Goal: Feedback & Contribution: Contribute content

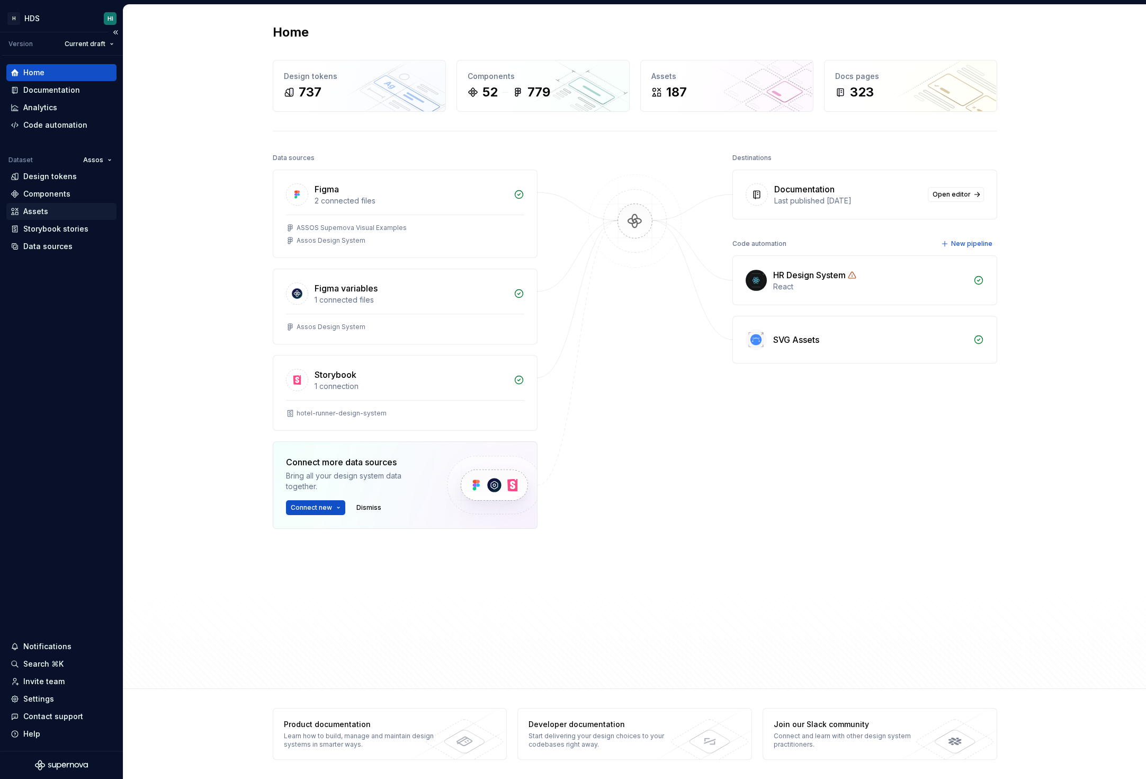
click at [69, 212] on div "Assets" at bounding box center [62, 211] width 102 height 11
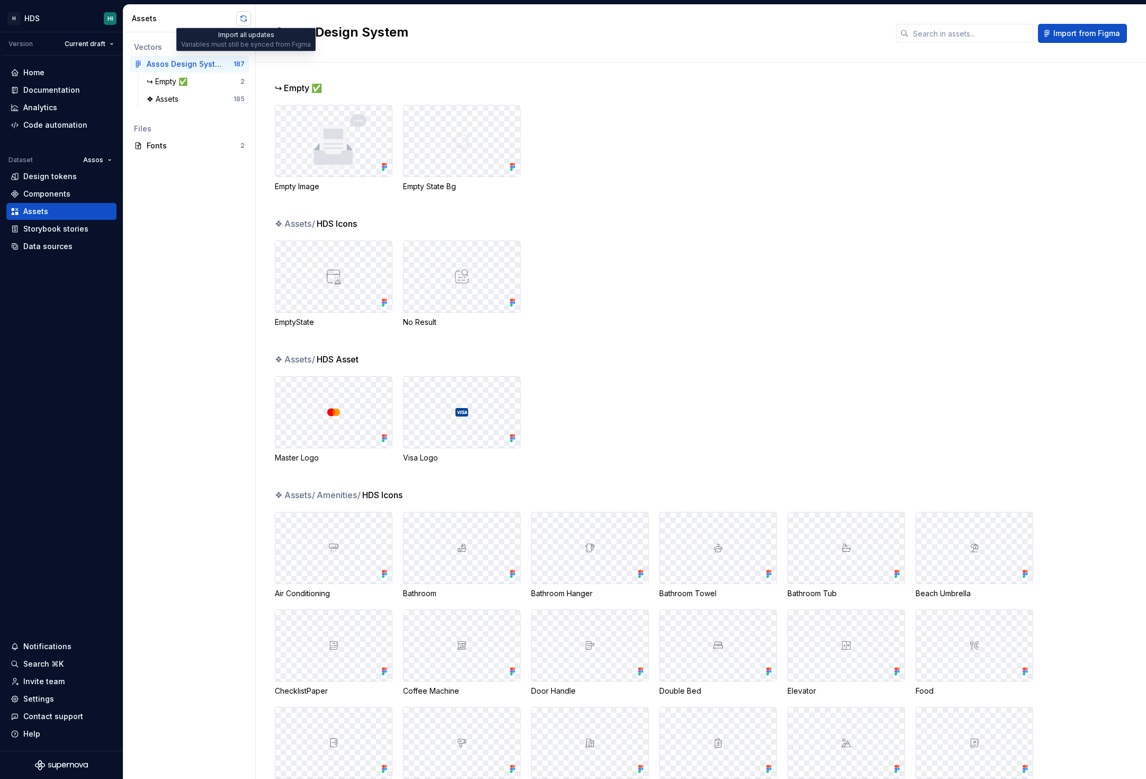
click at [248, 20] on button "button" at bounding box center [243, 18] width 15 height 15
click at [608, 102] on div "↪ Empty ✅ Empty Image Empty State Bg" at bounding box center [710, 150] width 871 height 136
click at [58, 89] on div "Documentation" at bounding box center [51, 90] width 57 height 11
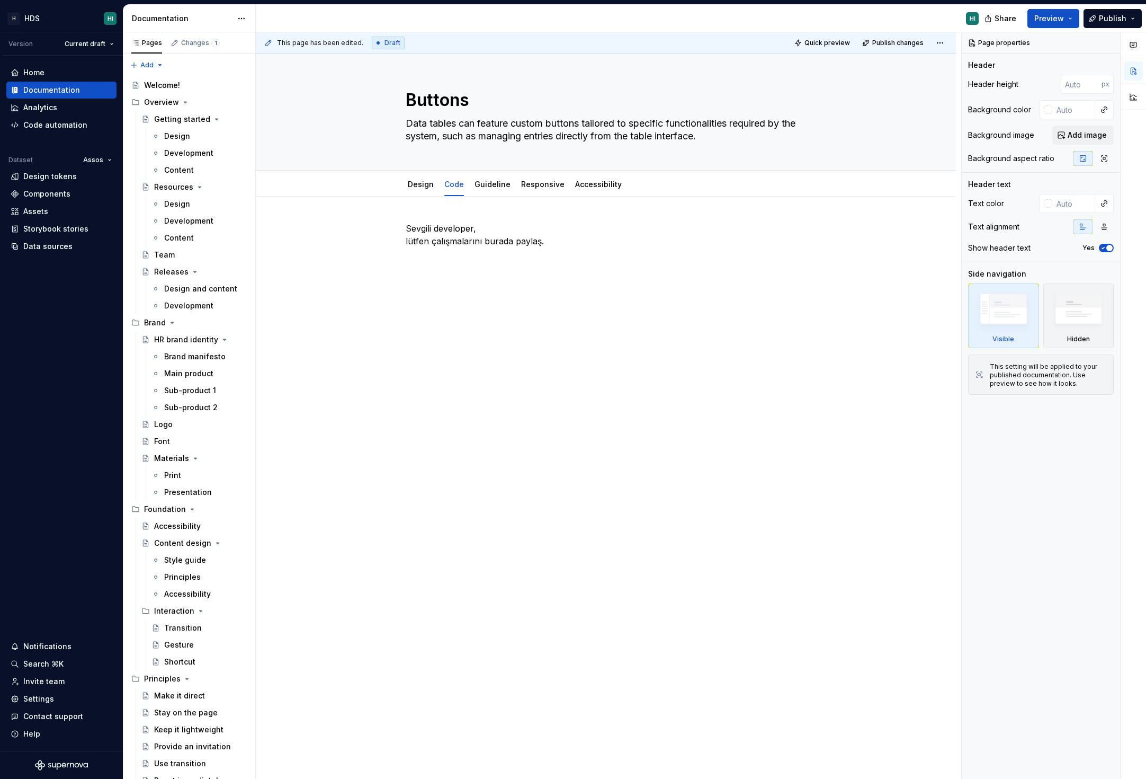
type textarea "*"
click at [414, 344] on div "This page has been edited. Draft Quick preview Publish changes Buttons Data tab…" at bounding box center [608, 405] width 705 height 747
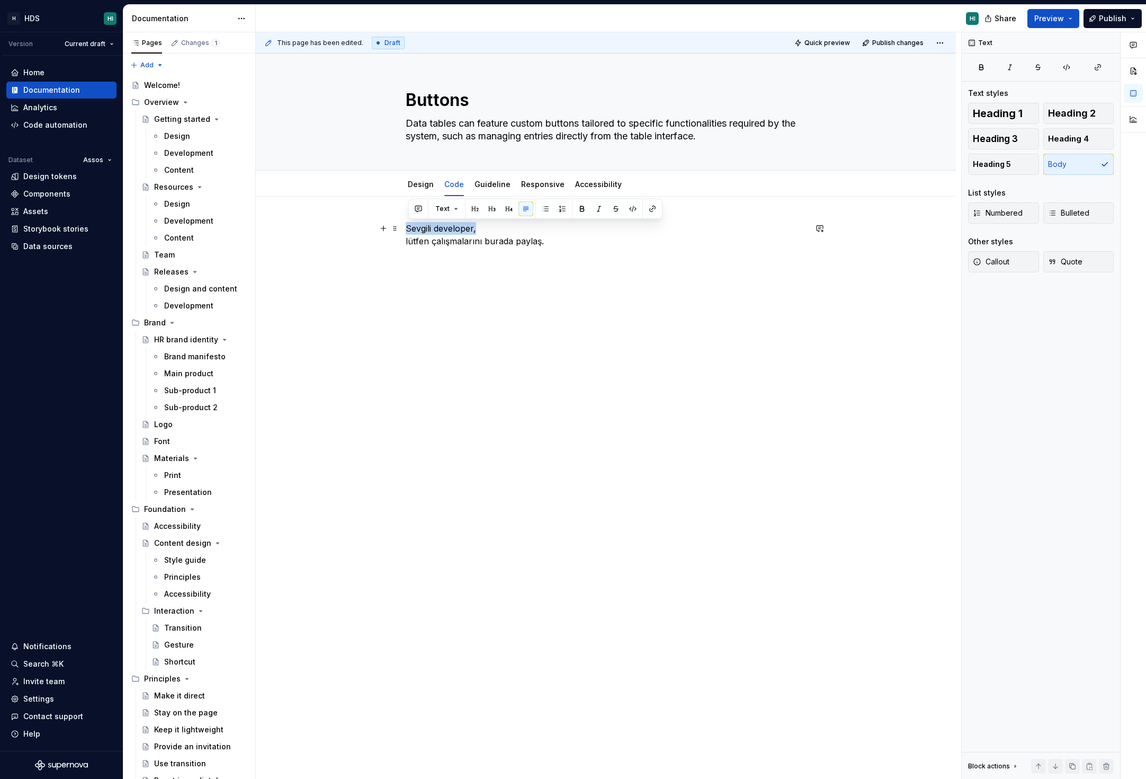
drag, startPoint x: 409, startPoint y: 228, endPoint x: 517, endPoint y: 228, distance: 108.0
click at [517, 228] on p "Sevgili developer, lütfen çalışmalarını burada paylaş." at bounding box center [606, 234] width 400 height 25
click at [515, 236] on p "Sevgili developer, lütfen çalışmalarını burada paylaş." at bounding box center [606, 234] width 400 height 25
drag, startPoint x: 558, startPoint y: 240, endPoint x: 506, endPoint y: 239, distance: 52.4
click at [506, 240] on p "Sevgili developer, lütfen çalışmalarını burada paylaş." at bounding box center [606, 234] width 400 height 25
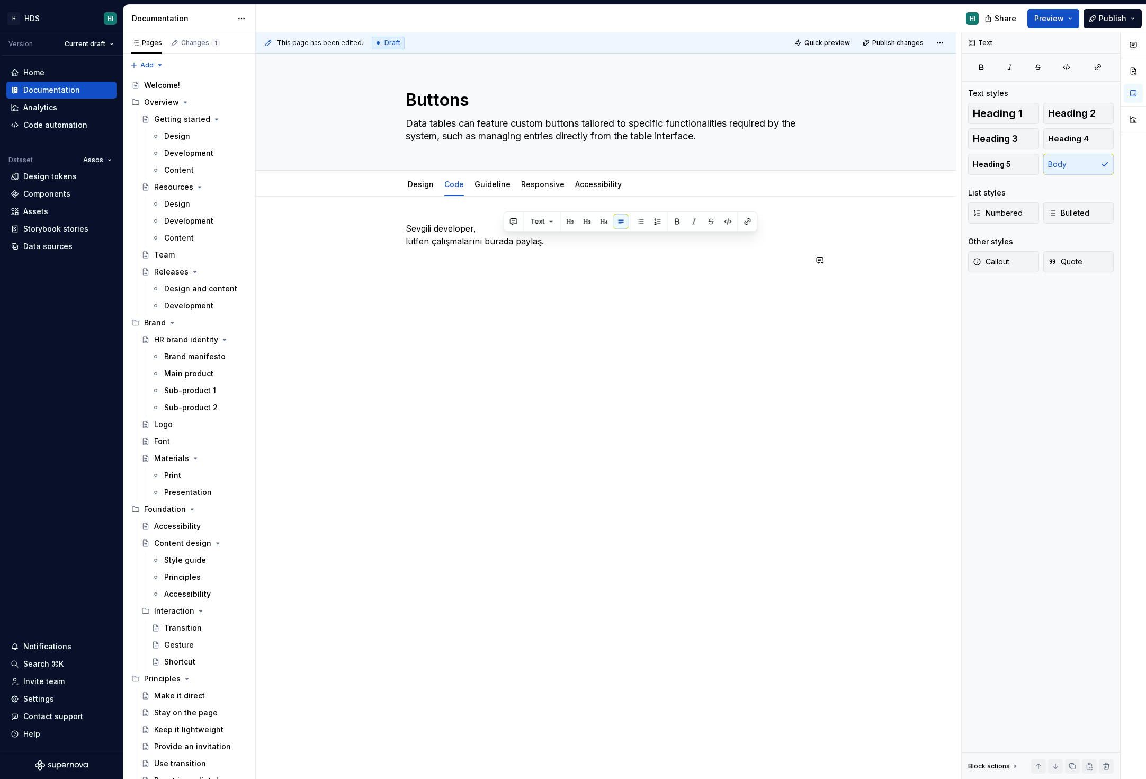
click at [516, 276] on div "Sevgili developer, lütfen çalışmalarını burada paylaş." at bounding box center [606, 250] width 400 height 57
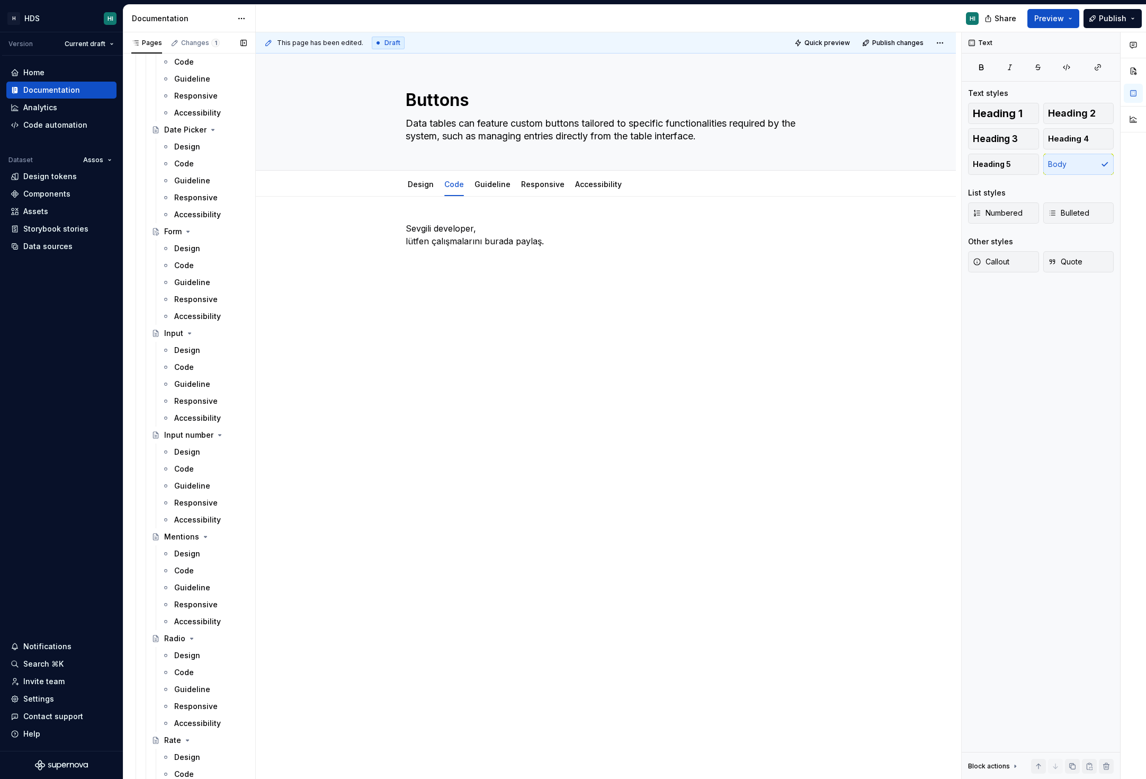
scroll to position [6159, 0]
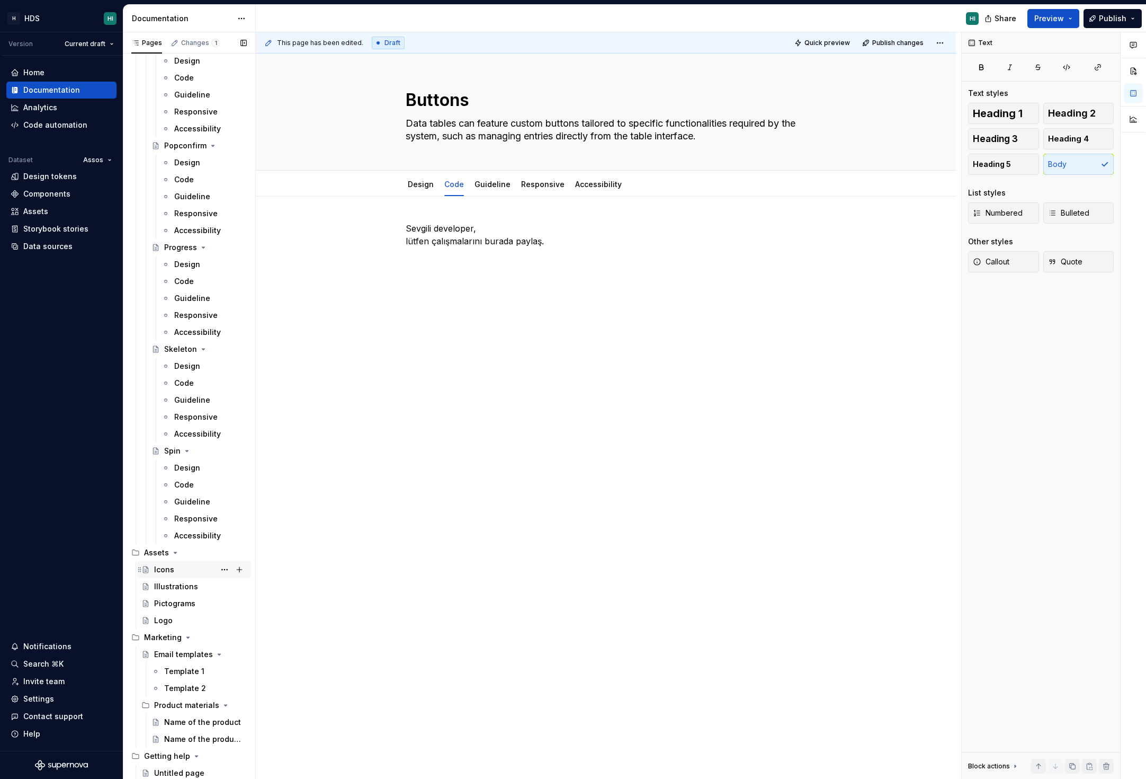
click at [166, 568] on div "Icons" at bounding box center [164, 569] width 20 height 11
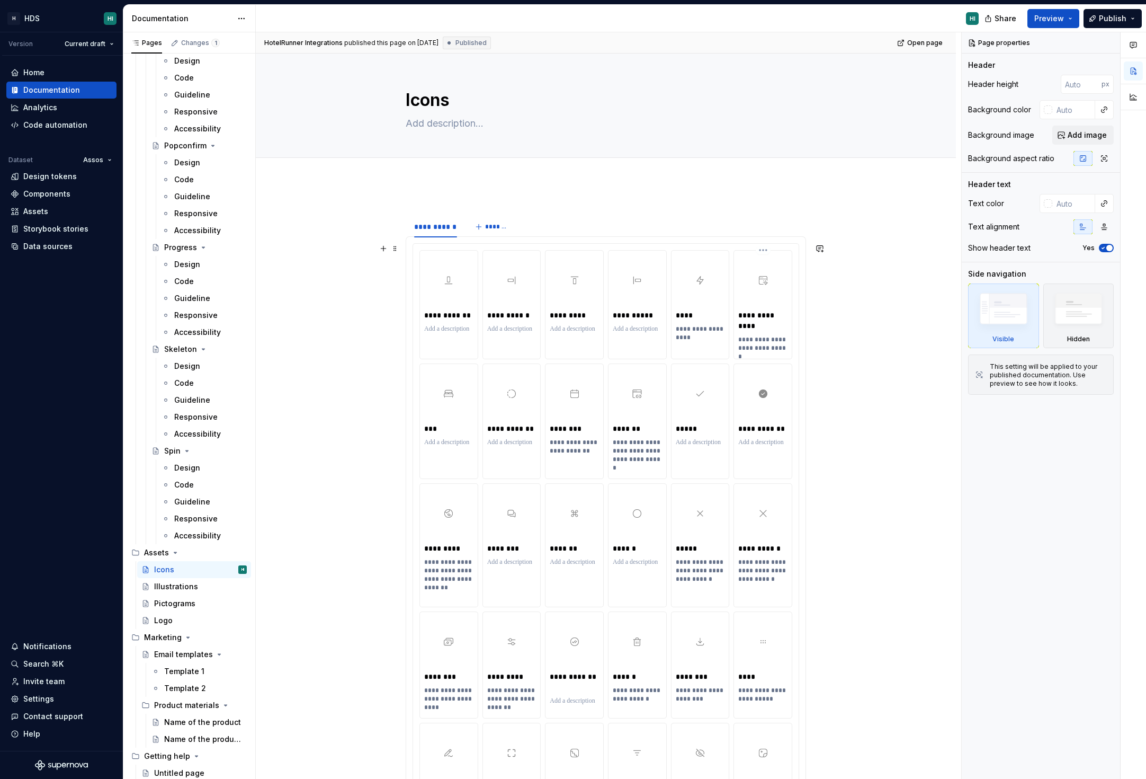
click at [773, 280] on div at bounding box center [762, 280] width 49 height 51
type textarea "*"
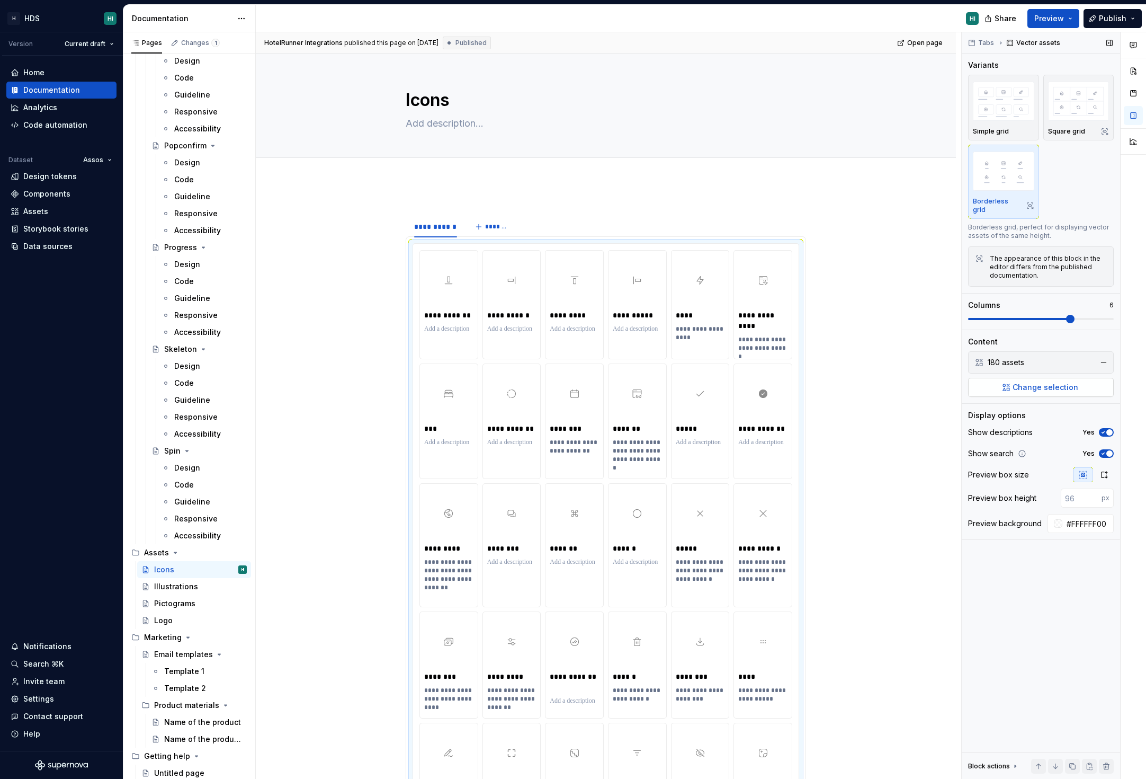
click at [1036, 385] on button "Change selection" at bounding box center [1041, 387] width 146 height 19
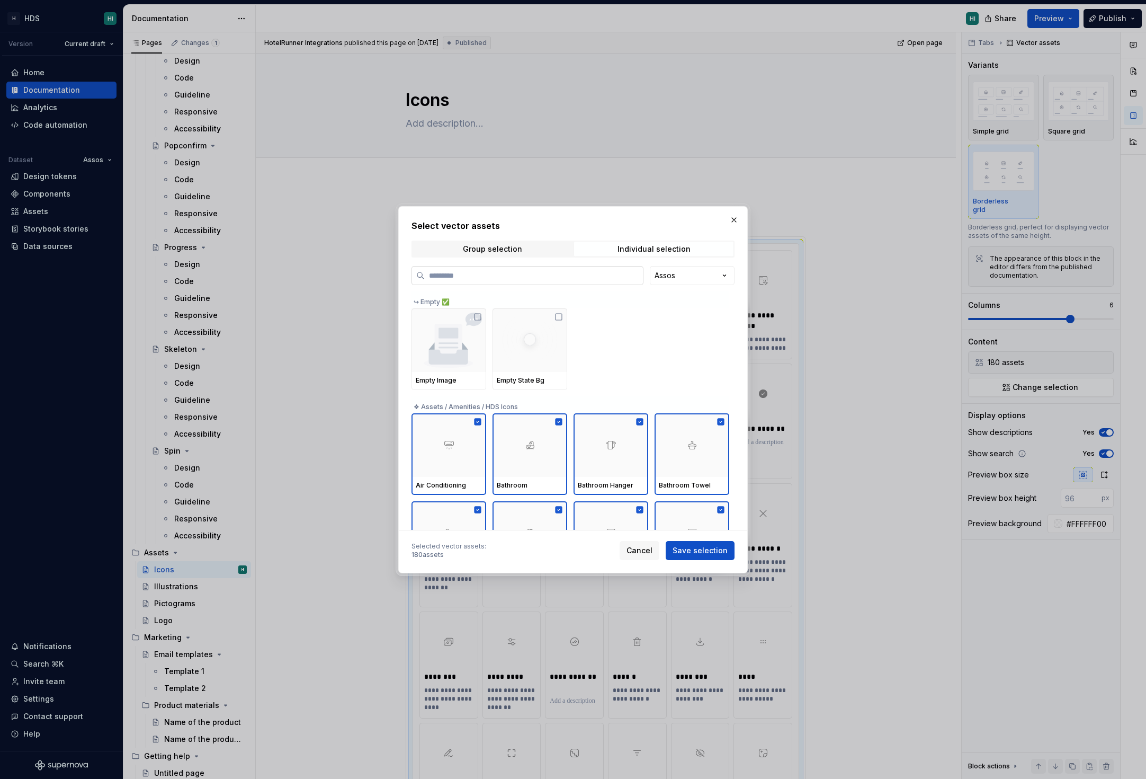
paste input "********"
type input "********"
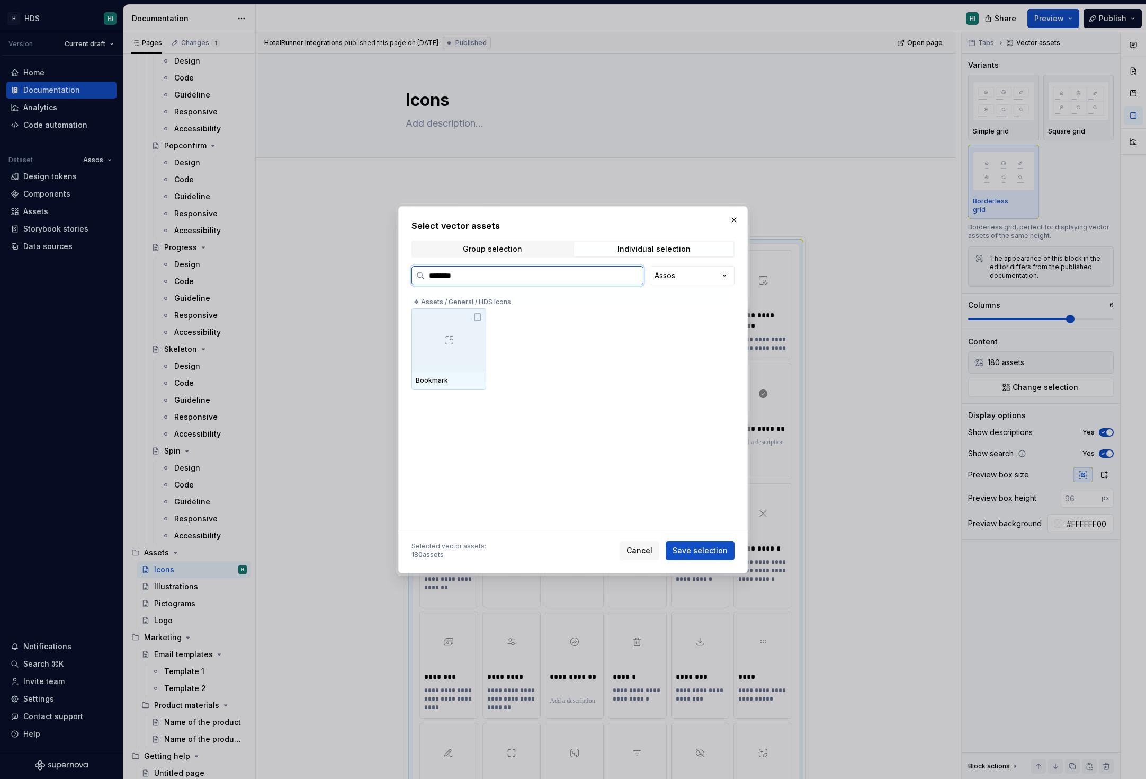
click at [477, 317] on icon at bounding box center [477, 316] width 8 height 8
click at [703, 553] on span "Save selection" at bounding box center [700, 550] width 55 height 11
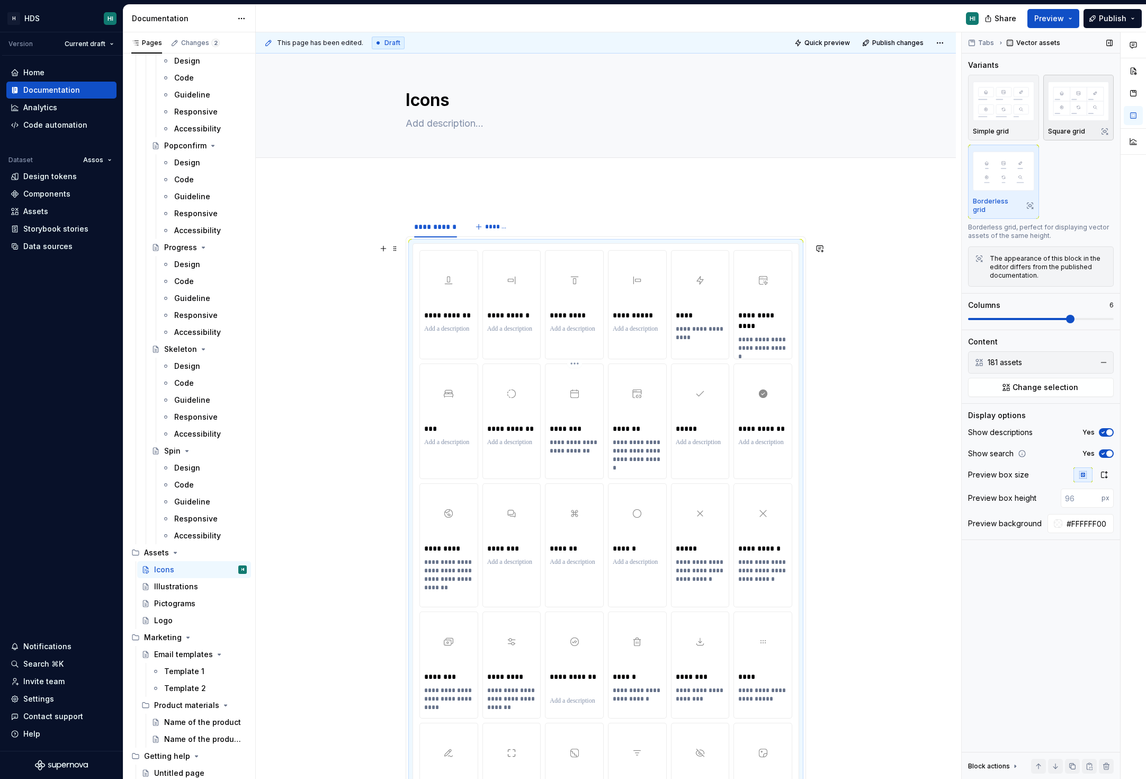
scroll to position [211, 0]
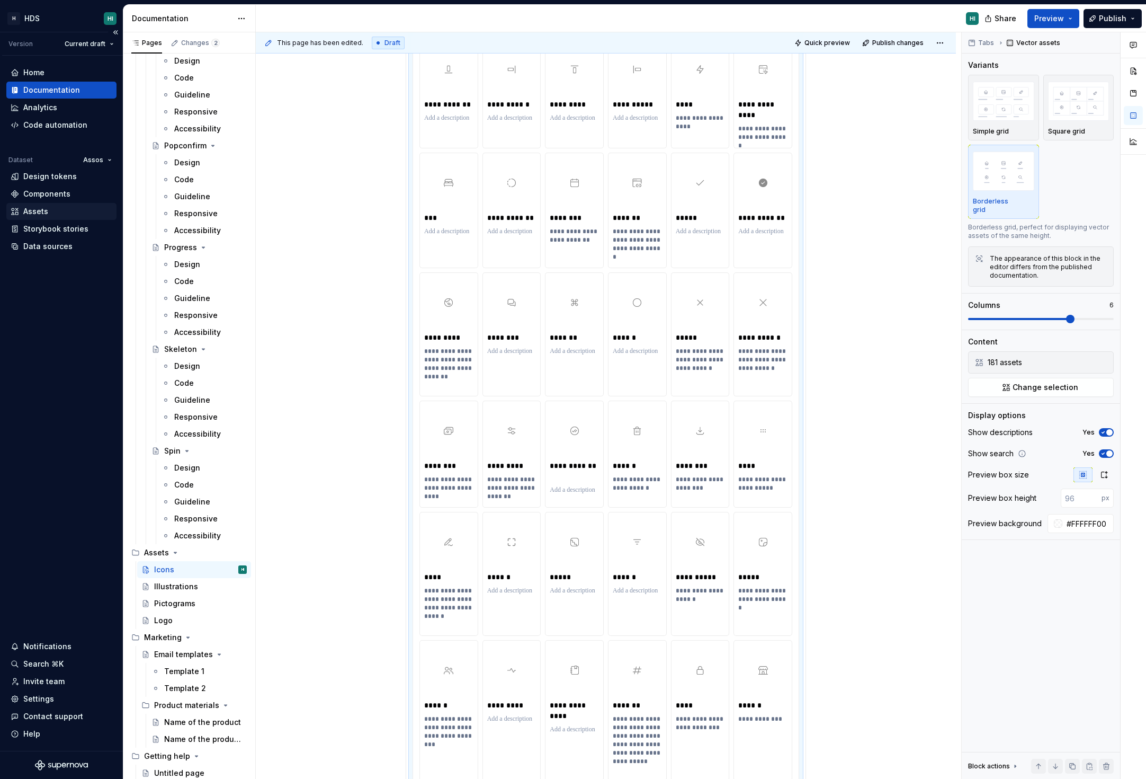
click at [64, 213] on div "Assets" at bounding box center [62, 211] width 102 height 11
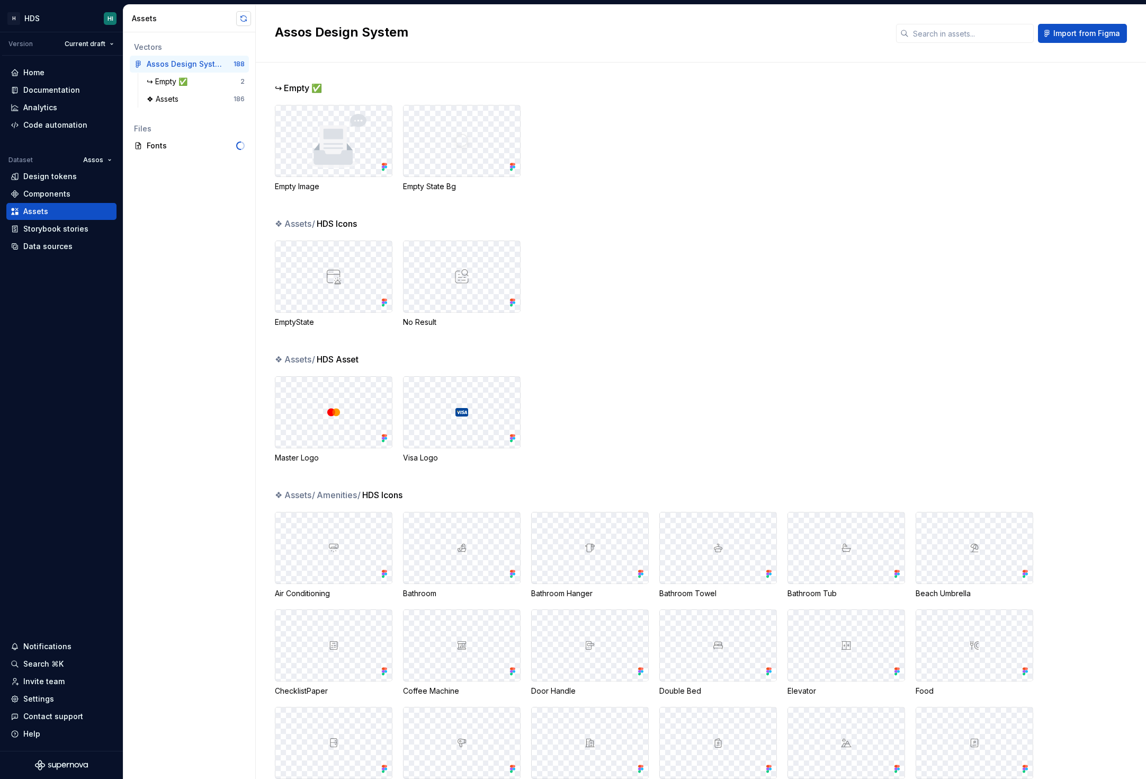
click at [243, 19] on button "button" at bounding box center [243, 18] width 15 height 15
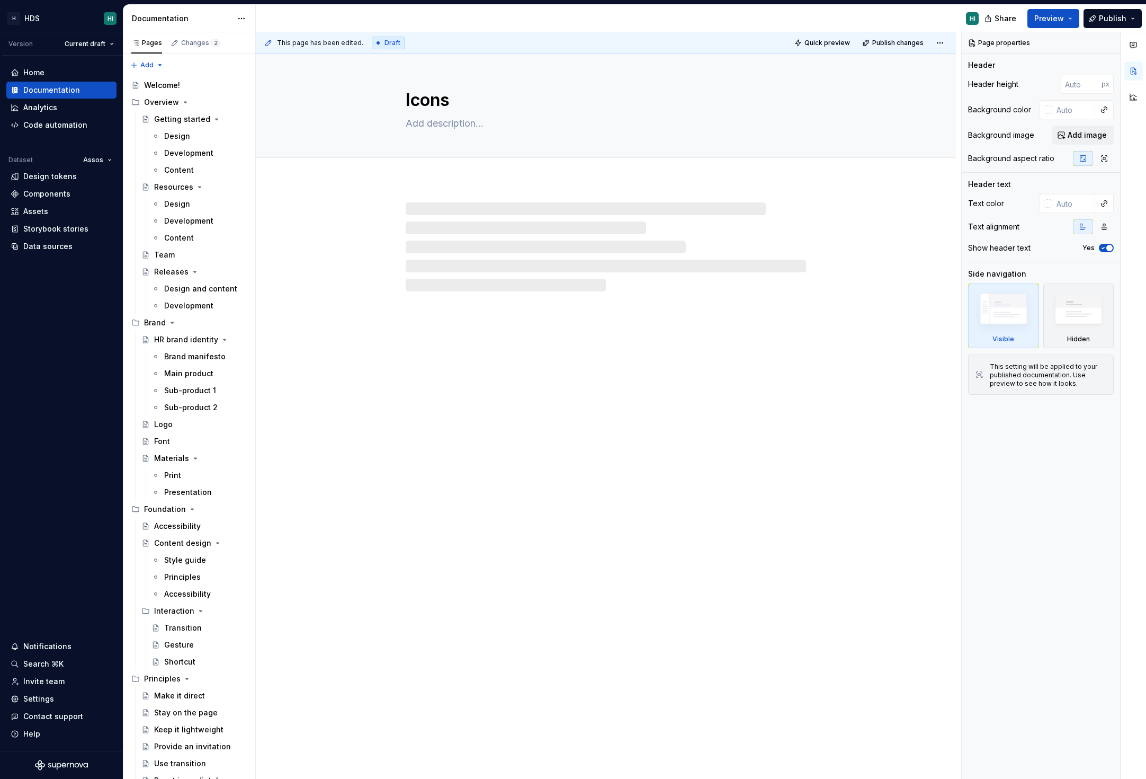
type textarea "*"
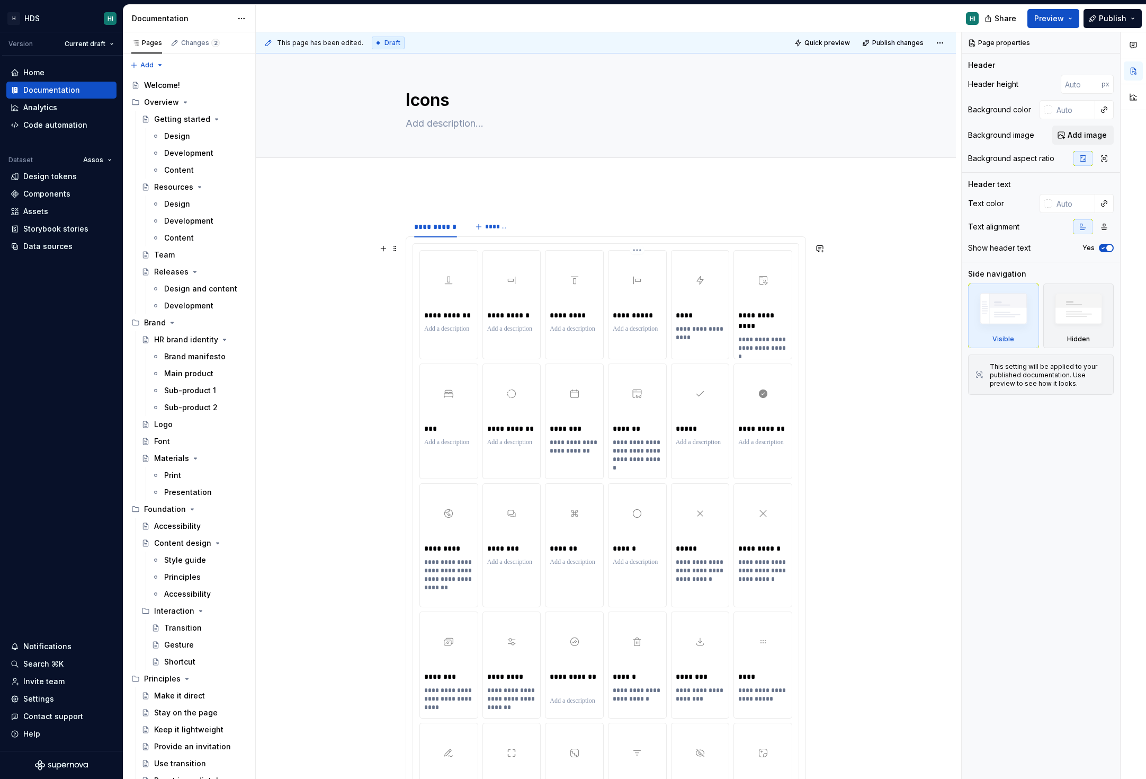
click at [633, 301] on div at bounding box center [637, 280] width 49 height 51
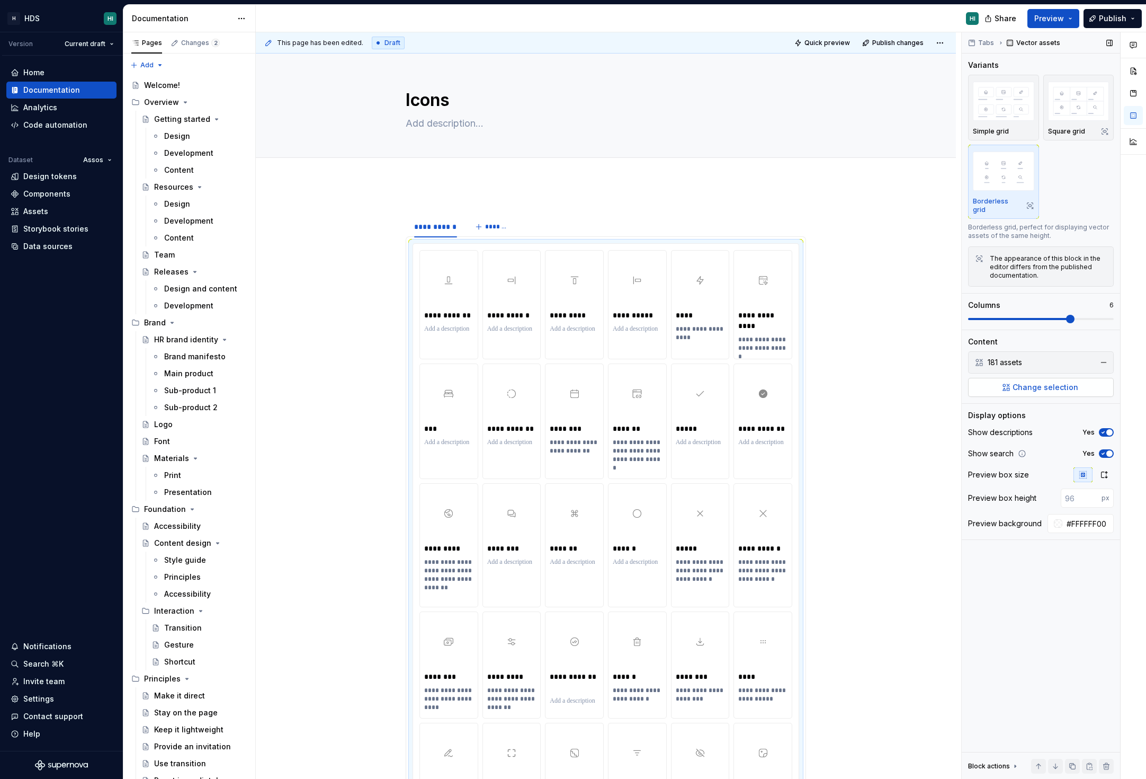
click at [1040, 382] on span "Change selection" at bounding box center [1046, 387] width 66 height 11
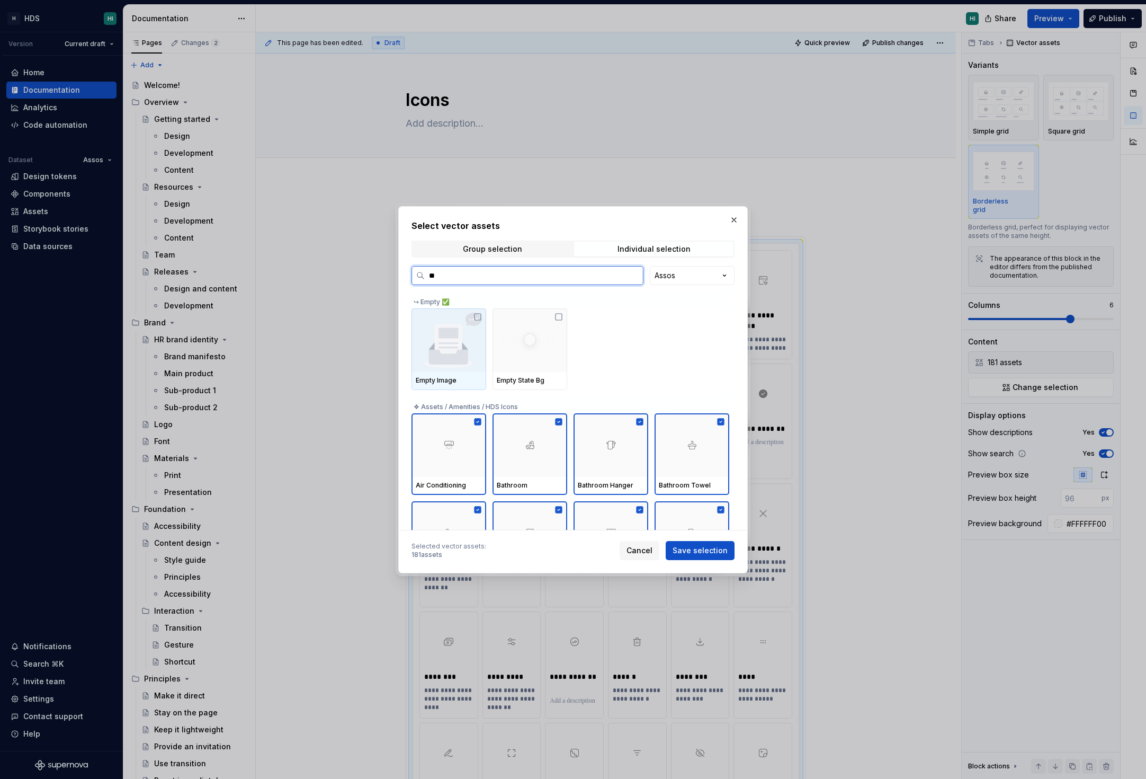
type input "***"
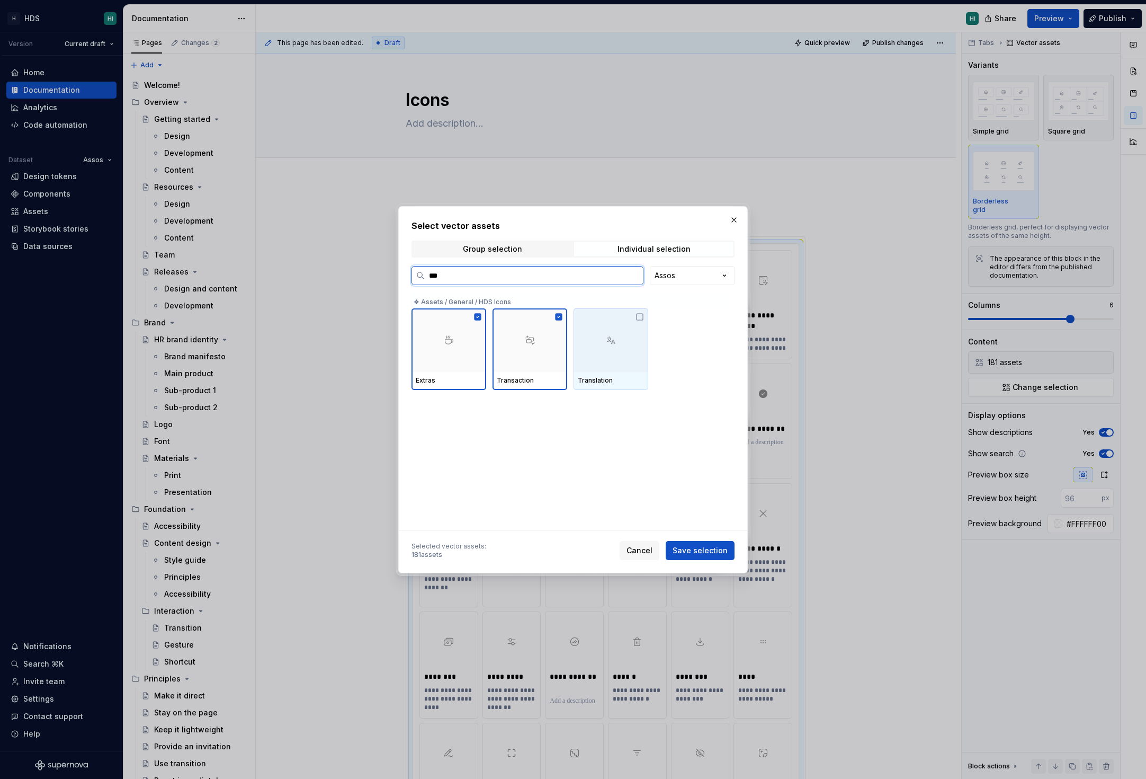
click at [611, 356] on div at bounding box center [611, 340] width 75 height 64
click at [703, 549] on span "Save selection" at bounding box center [700, 550] width 55 height 11
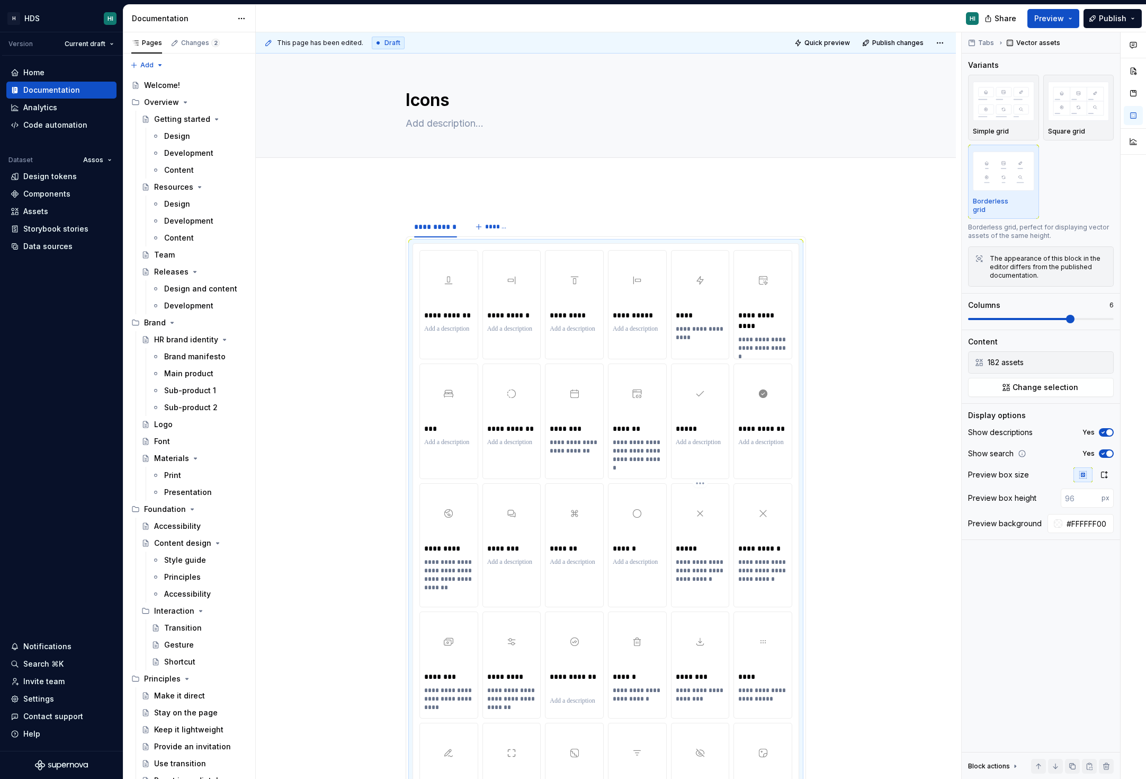
scroll to position [211, 0]
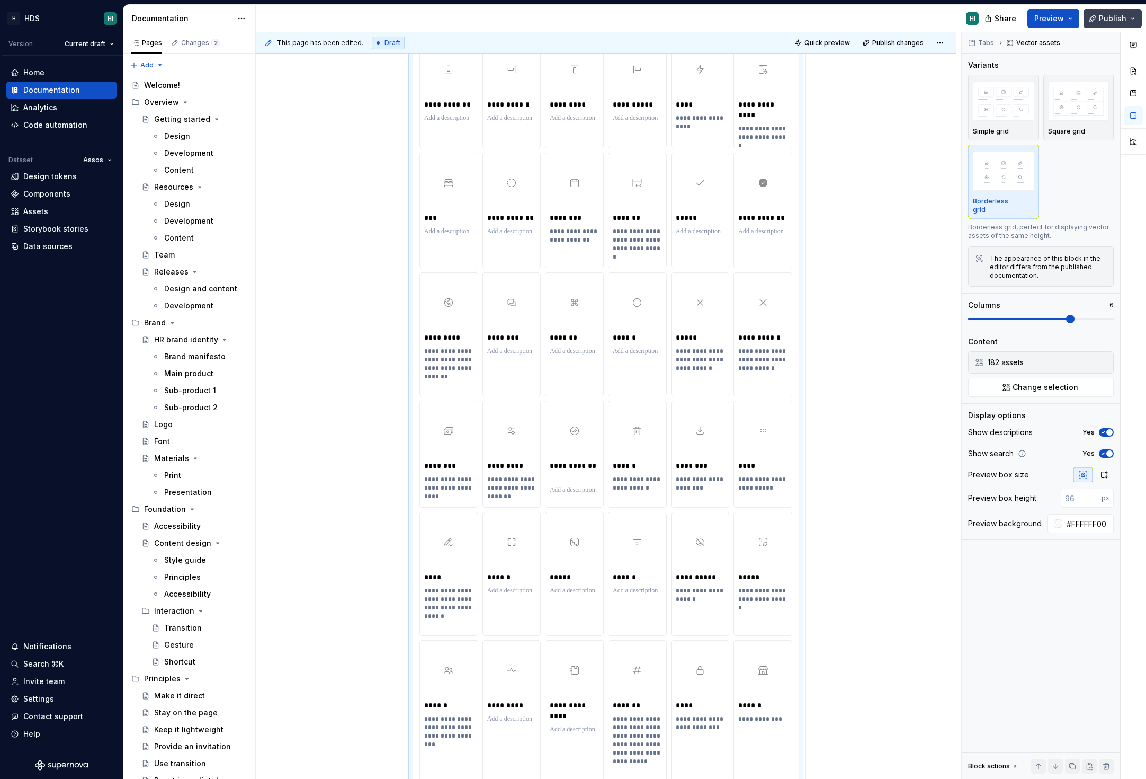
click at [1100, 19] on span "Publish" at bounding box center [1113, 18] width 28 height 11
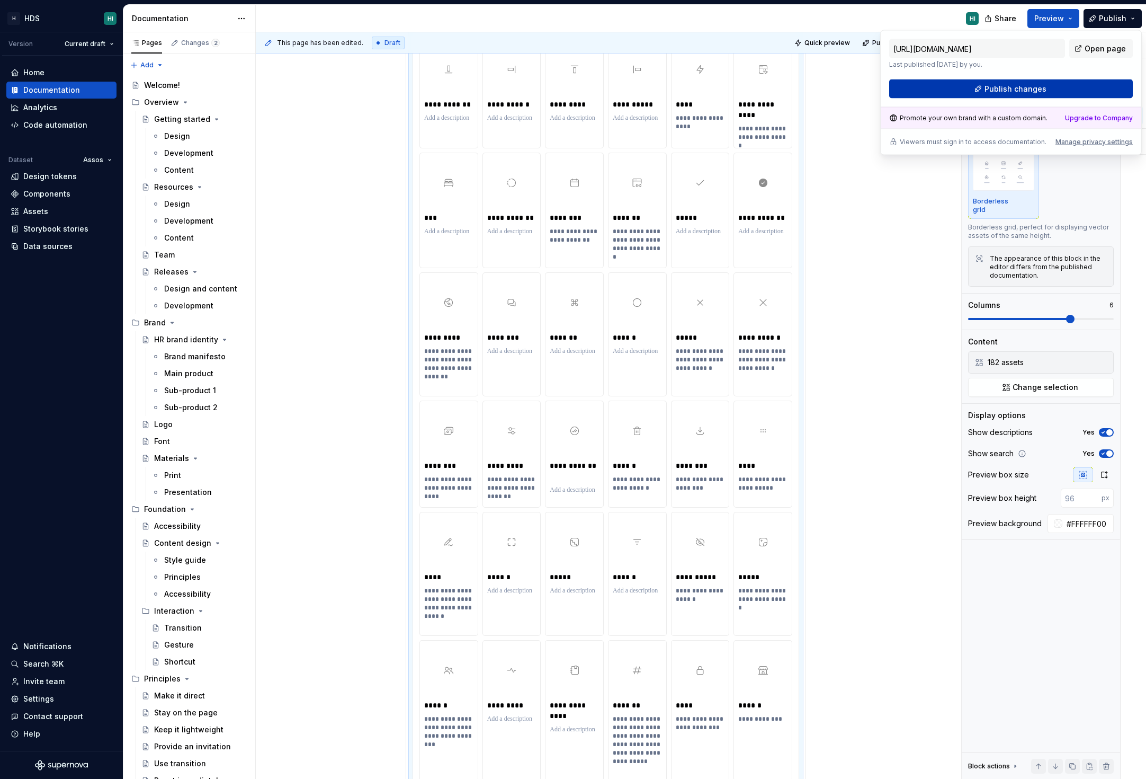
click at [1005, 91] on span "Publish changes" at bounding box center [1016, 89] width 62 height 11
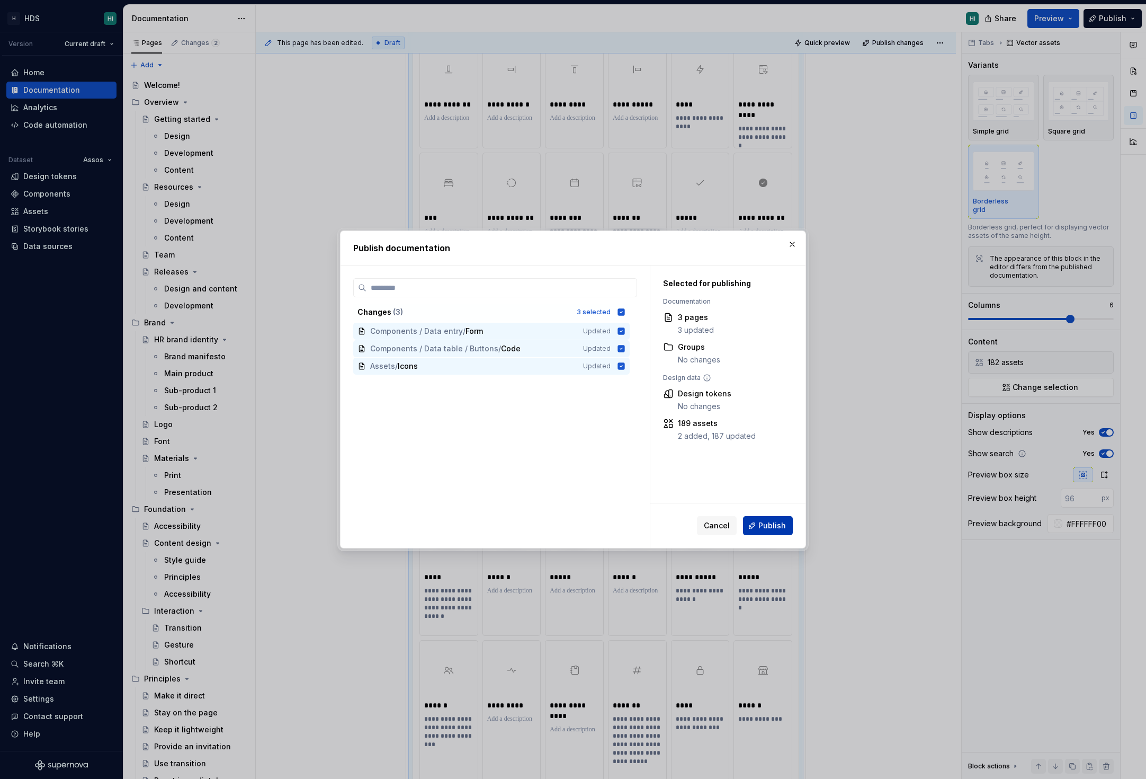
click at [758, 520] on button "Publish" at bounding box center [768, 525] width 50 height 19
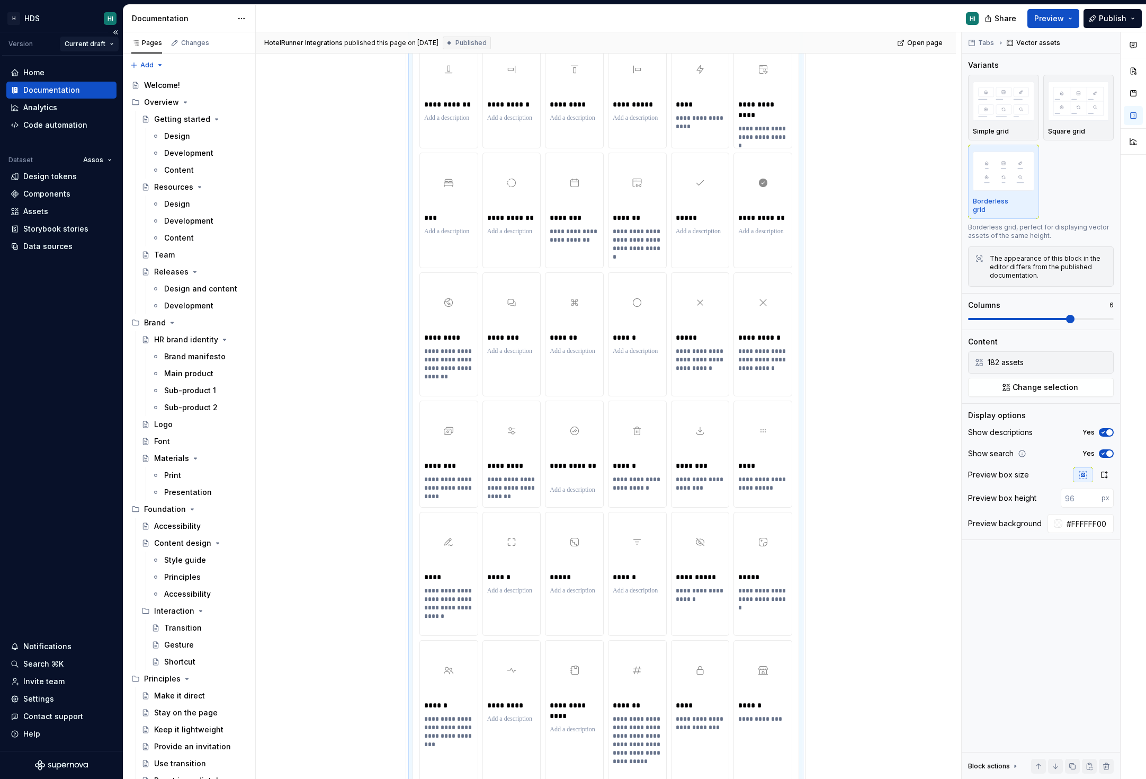
click at [106, 47] on html "H HDS HI Version Current draft Home Documentation Analytics Code automation Dat…" at bounding box center [573, 389] width 1146 height 779
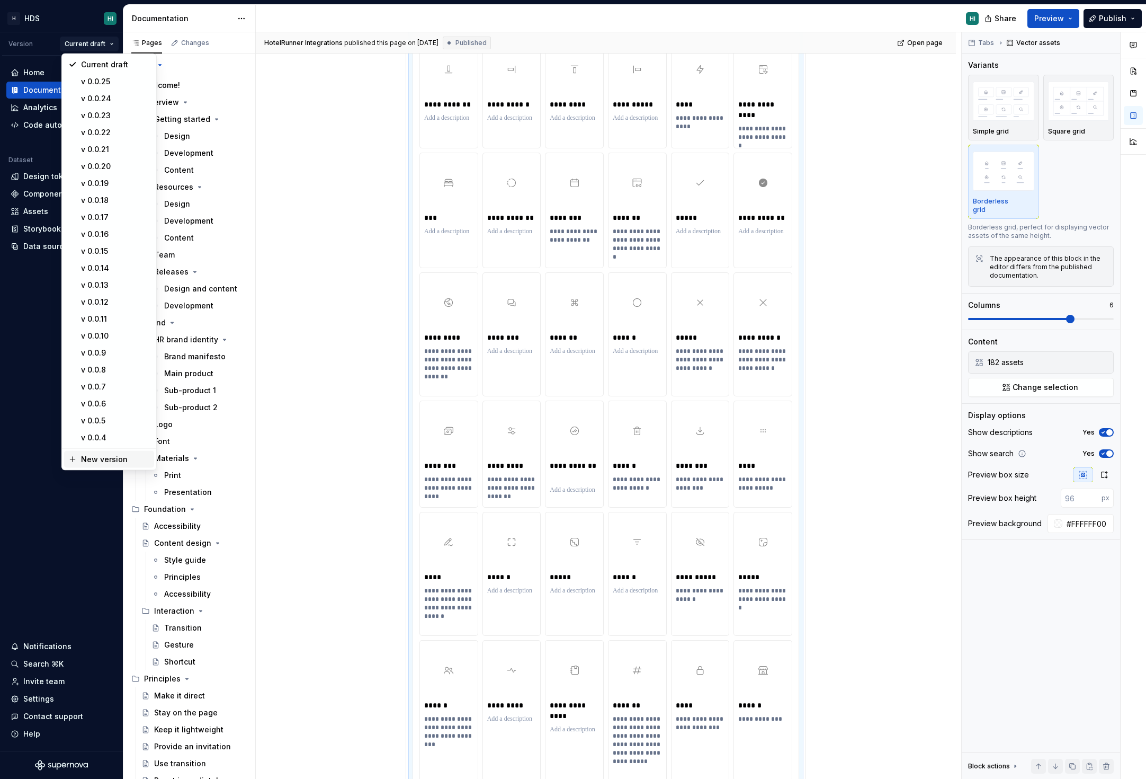
click at [114, 462] on div "New version" at bounding box center [115, 459] width 69 height 11
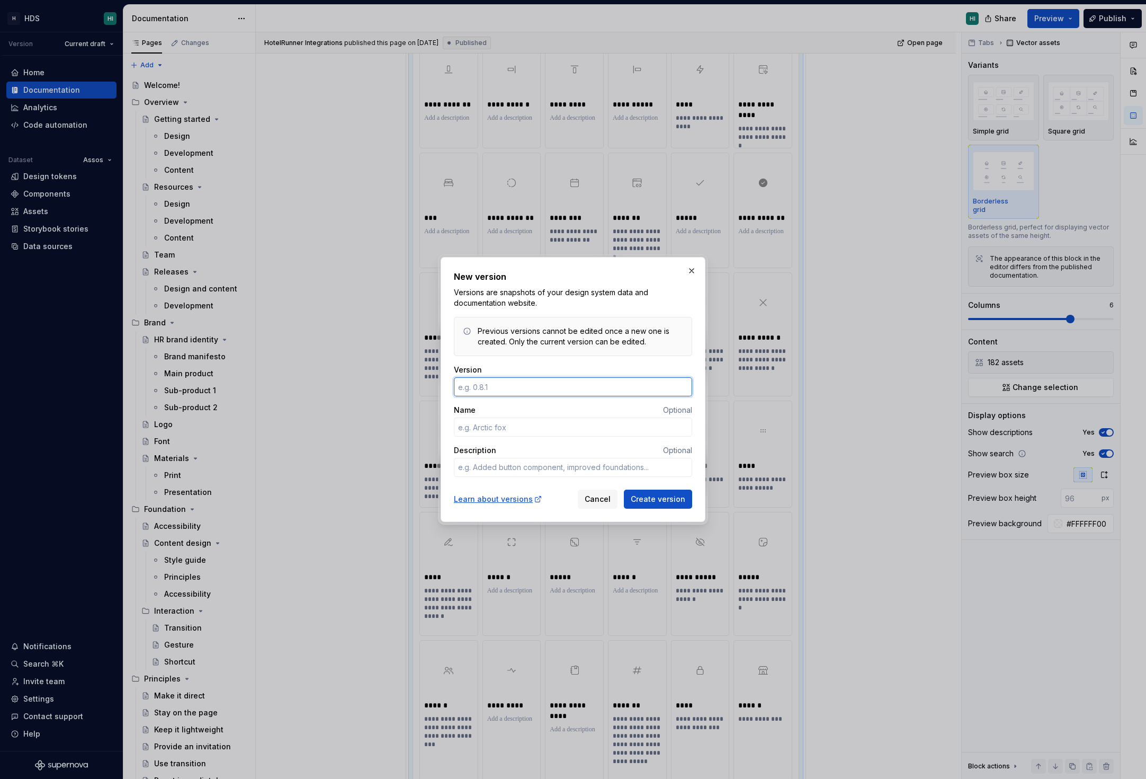
click at [495, 389] on input "Version" at bounding box center [573, 386] width 238 height 19
type textarea "*"
type input "0.0.26"
click at [662, 487] on div "Learn about versions Cancel Create version" at bounding box center [573, 496] width 238 height 23
click at [651, 496] on span "Create version" at bounding box center [658, 499] width 55 height 11
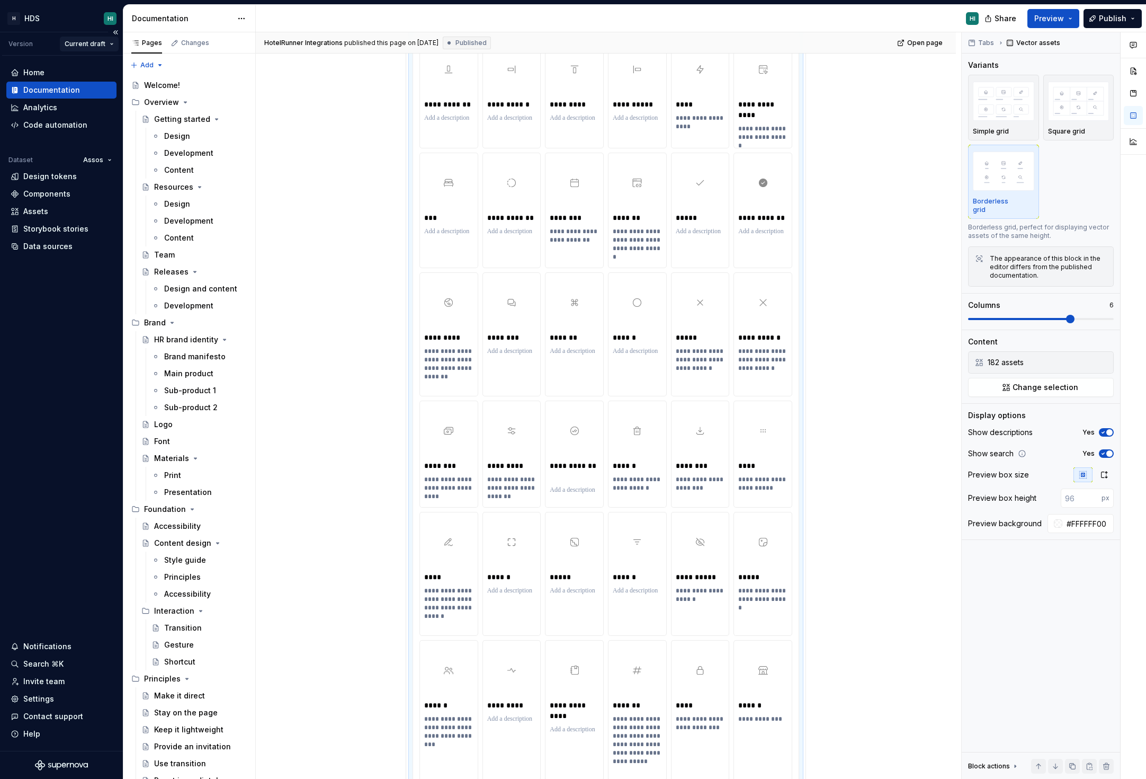
click at [82, 36] on html "H HDS HI Version Current draft Home Documentation Analytics Code automation Dat…" at bounding box center [573, 389] width 1146 height 779
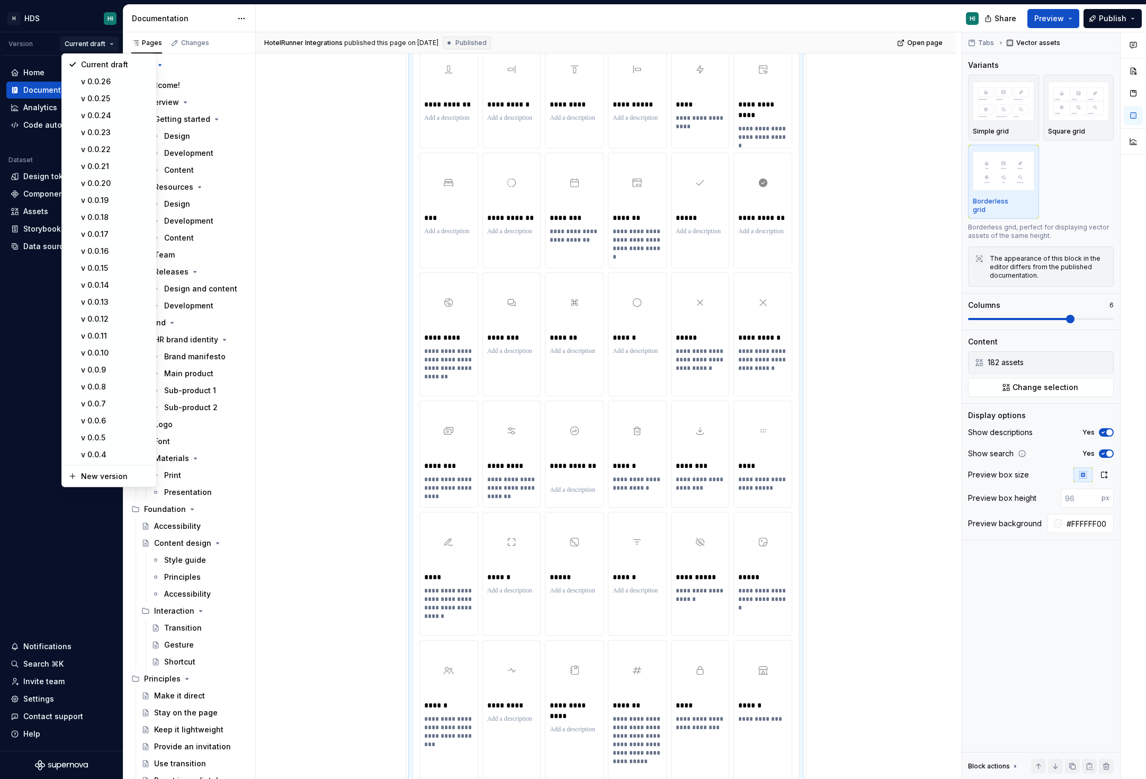
click at [333, 176] on html "H HDS HI Version Current draft Home Documentation Analytics Code automation Dat…" at bounding box center [573, 389] width 1146 height 779
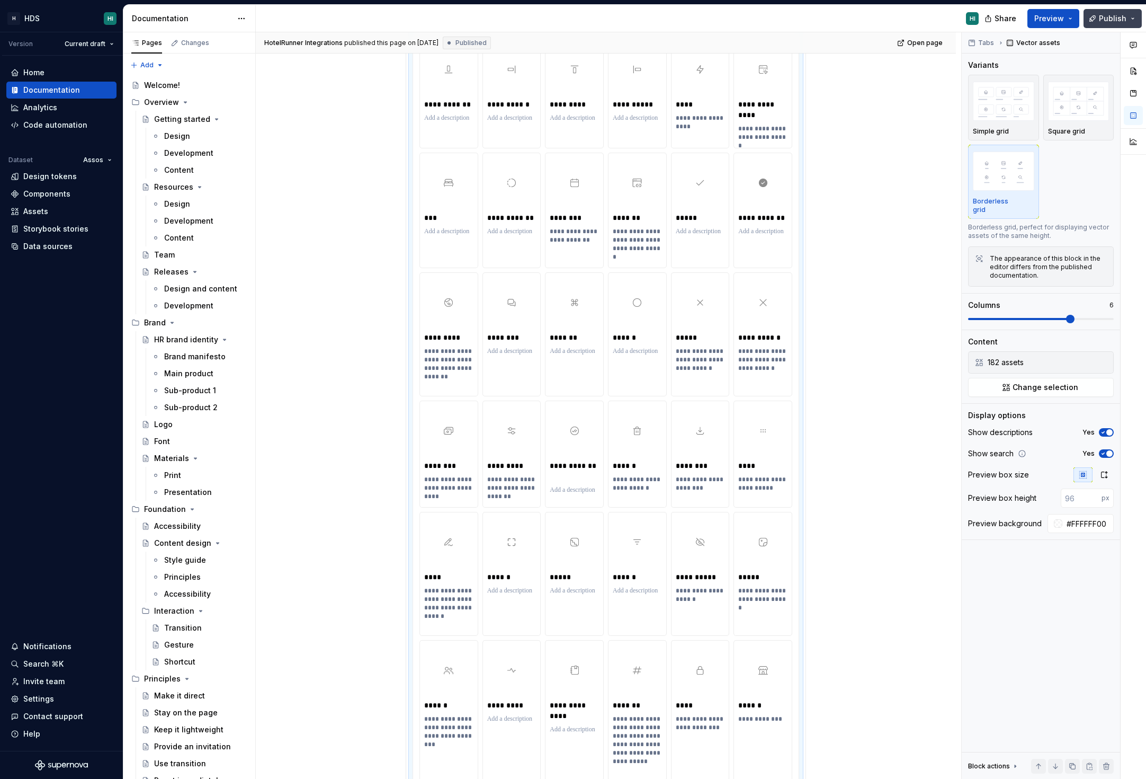
click at [1111, 15] on span "Publish" at bounding box center [1113, 18] width 28 height 11
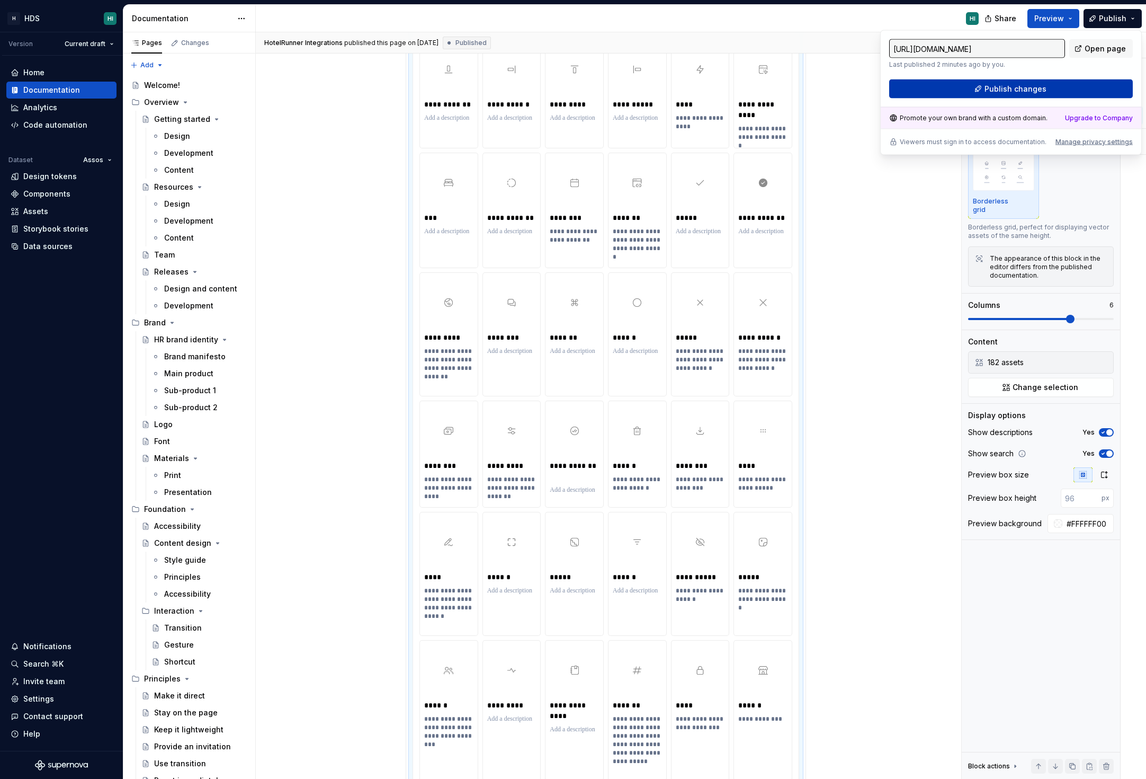
click at [1030, 96] on button "Publish changes" at bounding box center [1011, 88] width 244 height 19
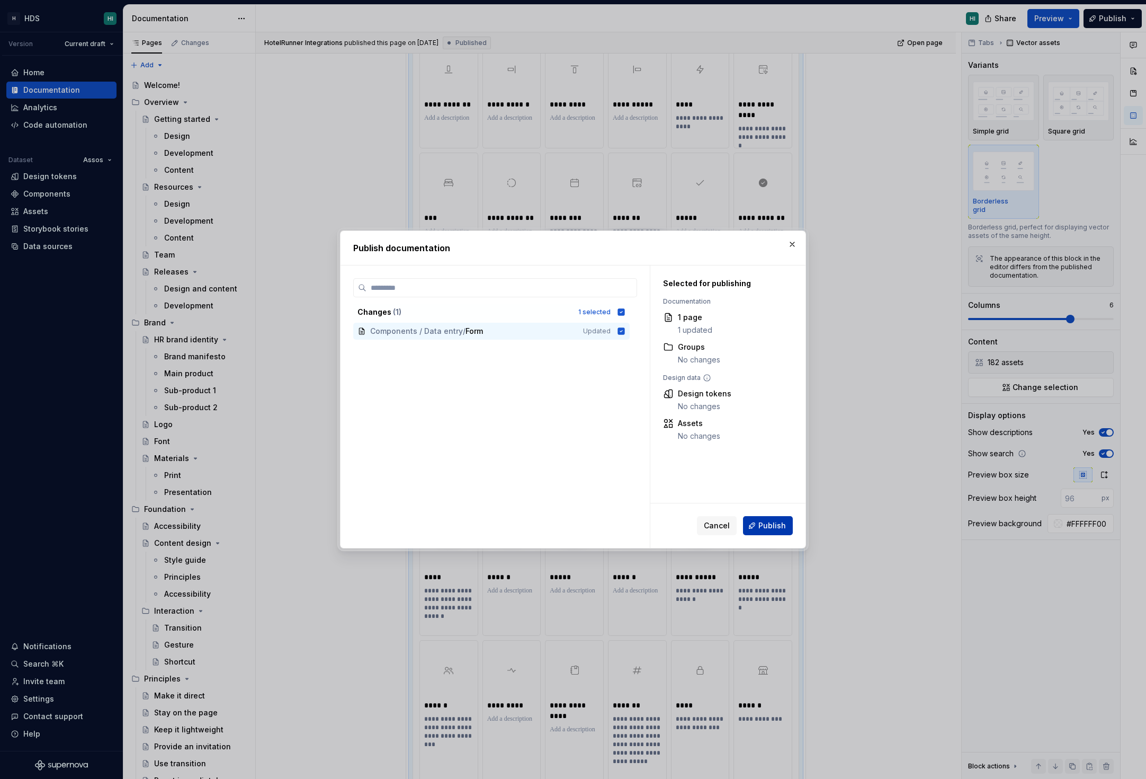
click at [764, 531] on button "Publish" at bounding box center [768, 525] width 50 height 19
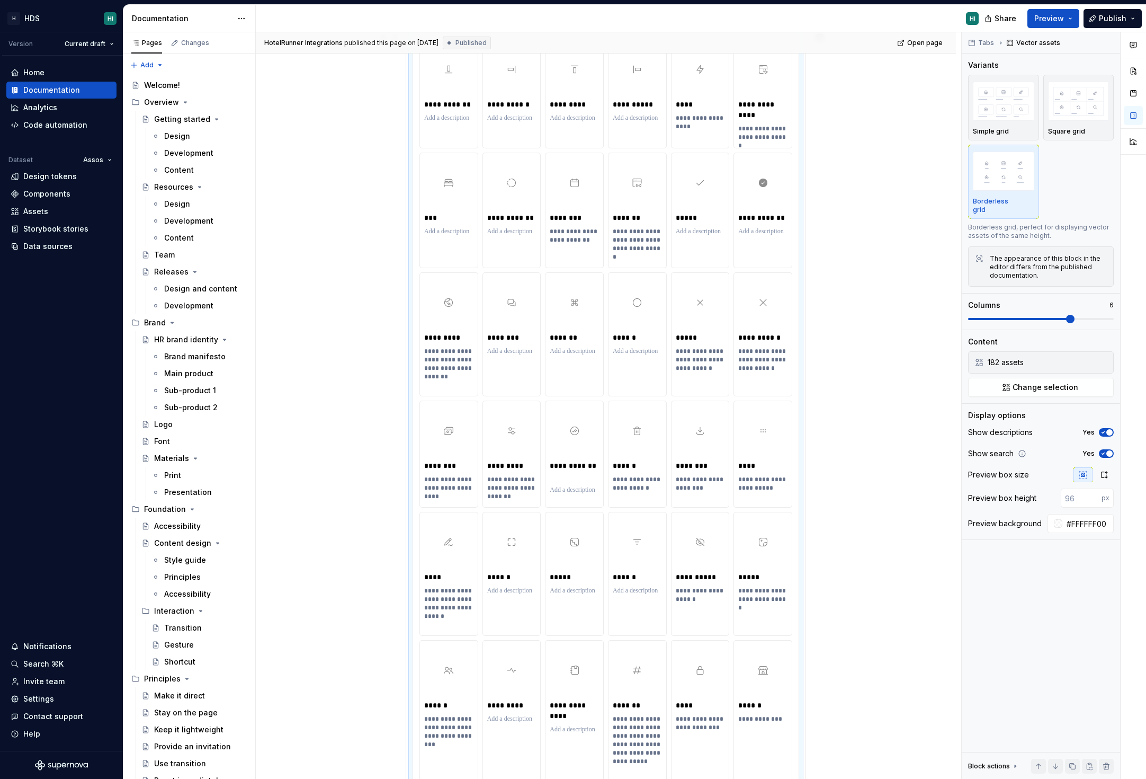
click at [100, 44] on html "H HDS HI Version Current draft Home Documentation Analytics Code automation Dat…" at bounding box center [573, 389] width 1146 height 779
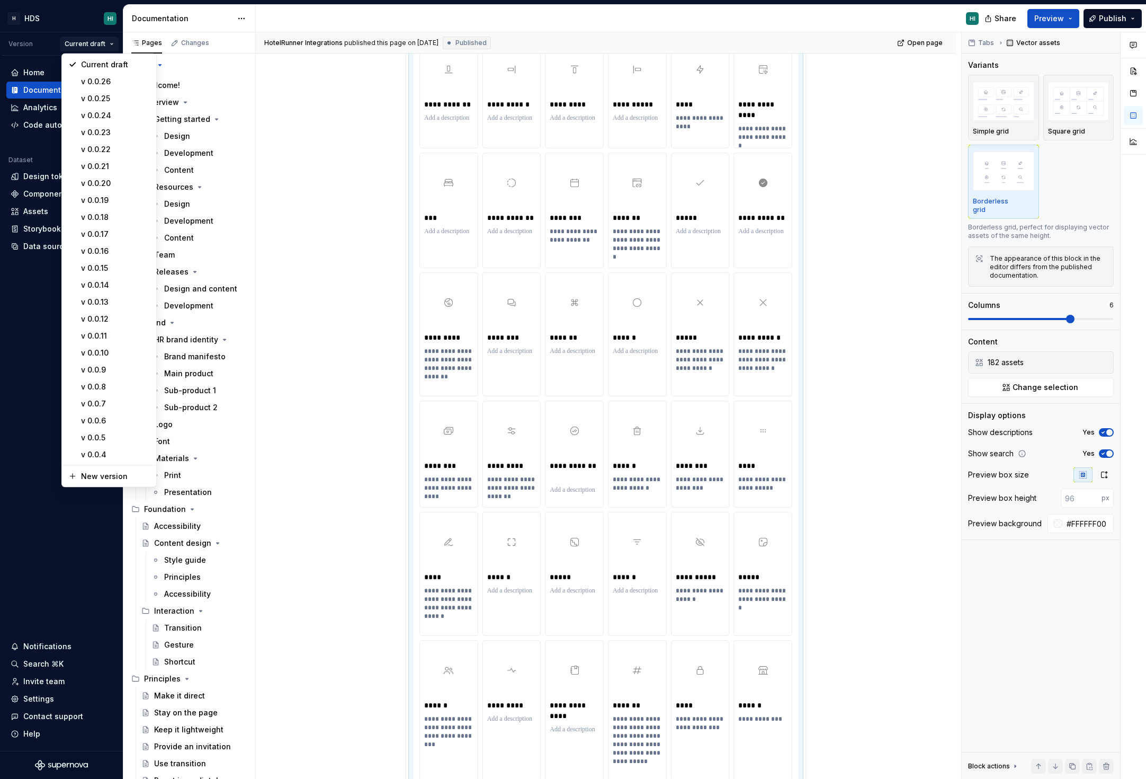
click at [373, 243] on html "H HDS HI Version Current draft Home Documentation Analytics Code automation Dat…" at bounding box center [573, 389] width 1146 height 779
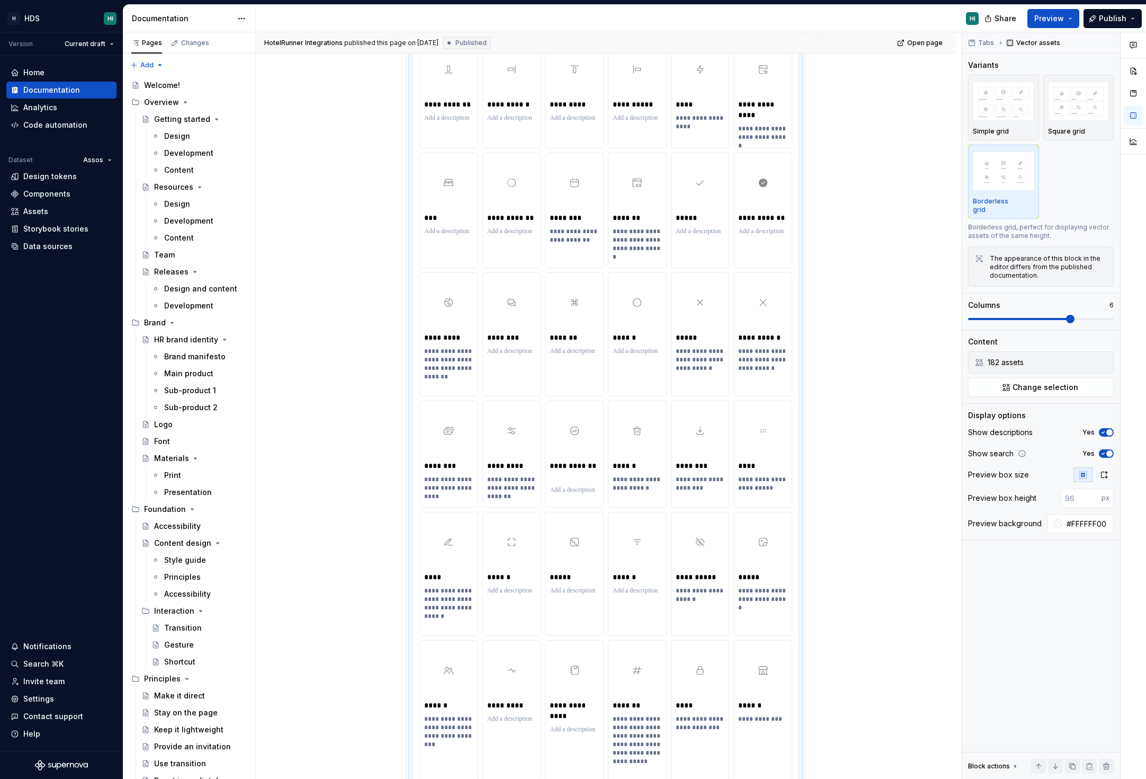
click at [916, 462] on div "**********" at bounding box center [608, 405] width 705 height 747
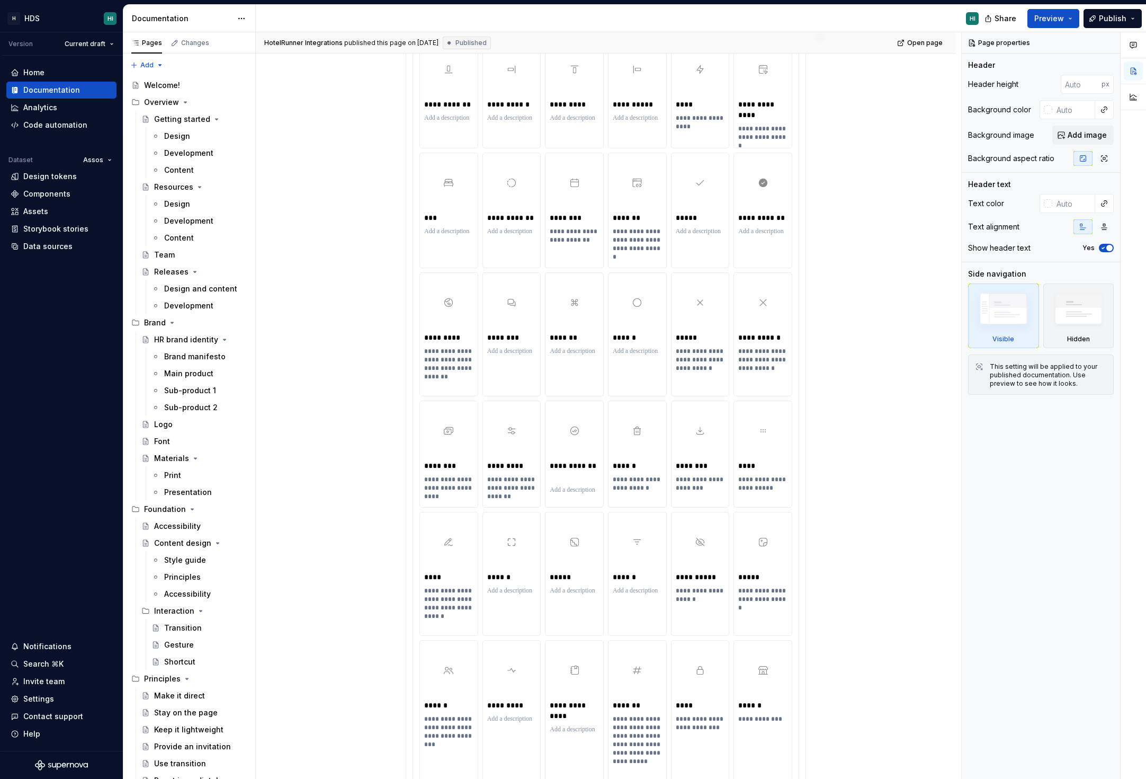
type textarea "*"
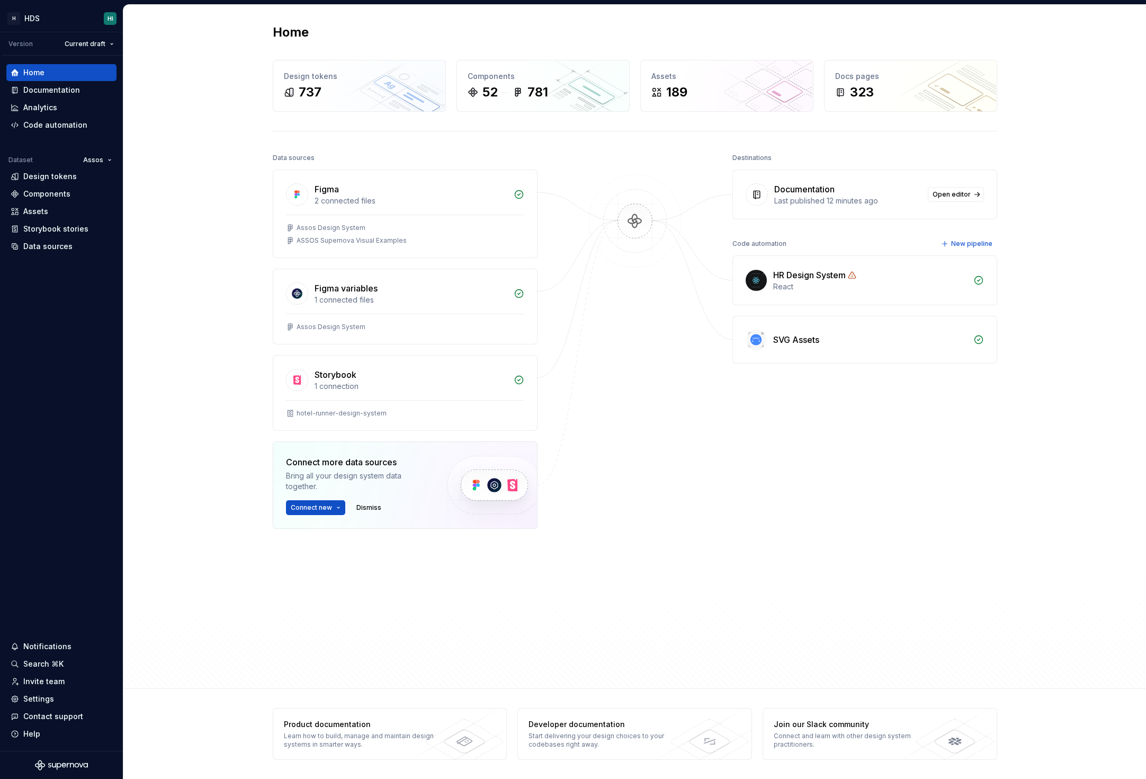
click at [630, 418] on div at bounding box center [635, 383] width 106 height 467
click at [204, 130] on div "Home Design tokens 737 Components 52 781 Assets 189 Docs pages 323 Data sources…" at bounding box center [634, 347] width 1023 height 684
click at [78, 87] on div "Documentation" at bounding box center [62, 90] width 102 height 11
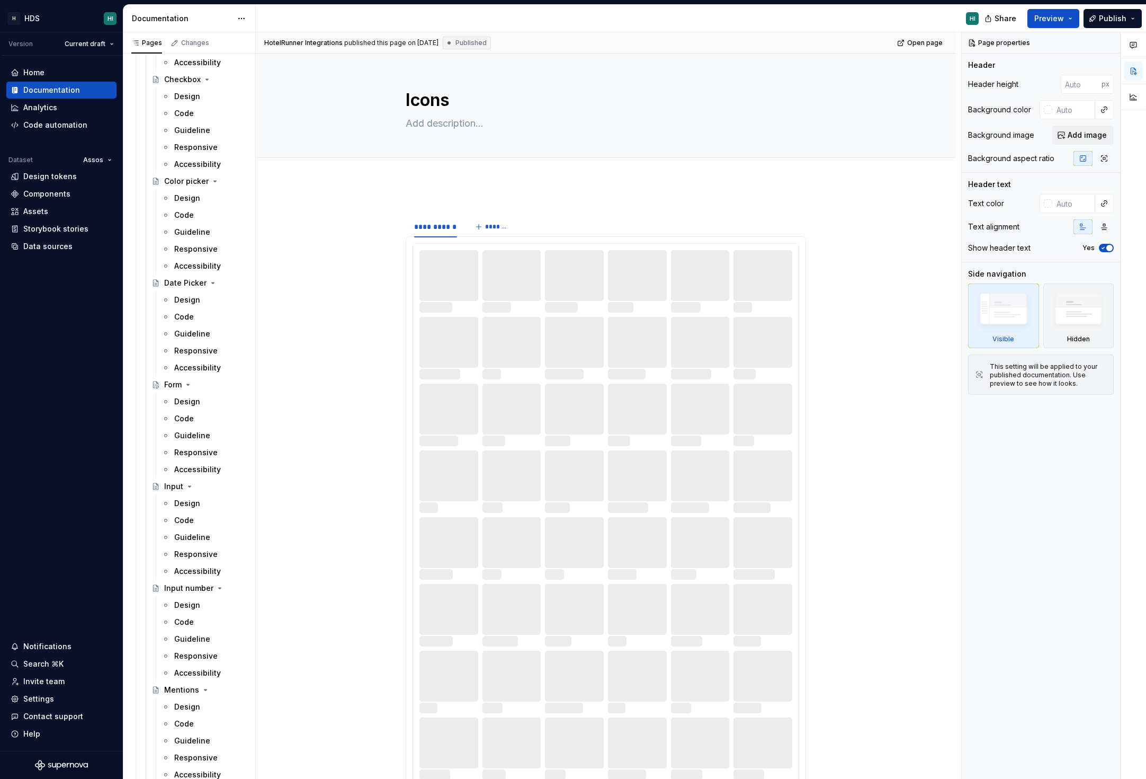
scroll to position [6159, 0]
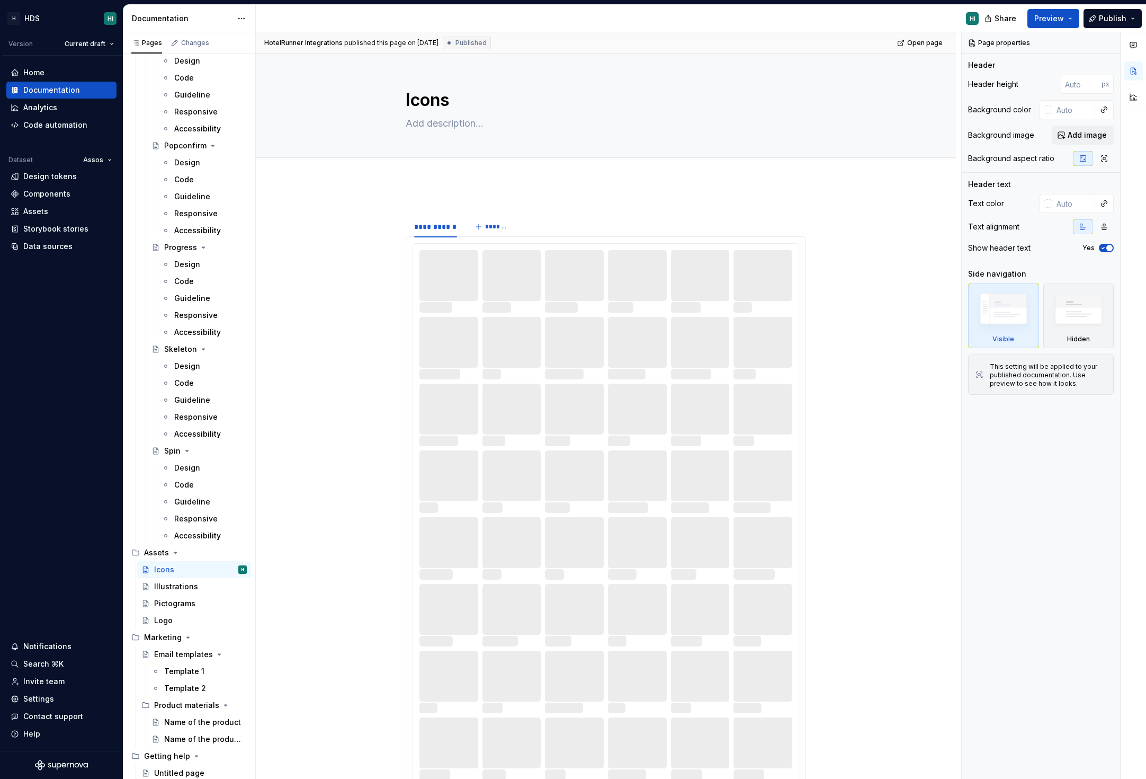
click at [176, 572] on div "Icons HI" at bounding box center [200, 569] width 93 height 11
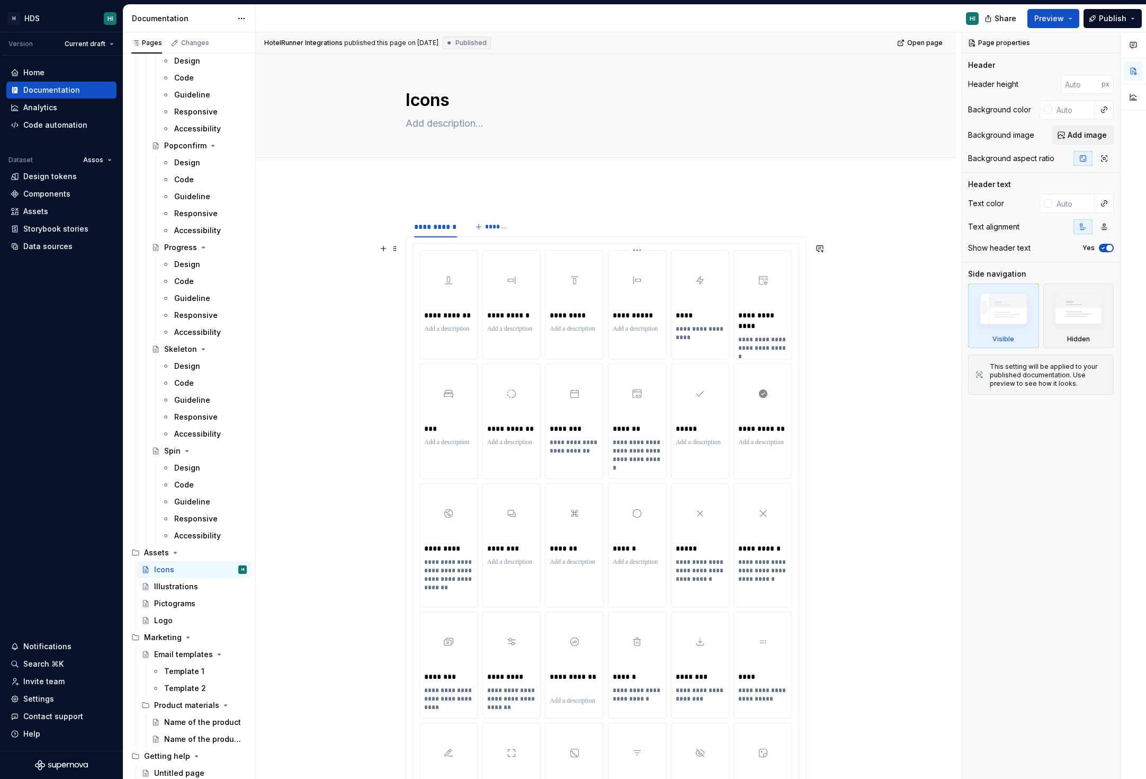
click at [631, 305] on div at bounding box center [637, 280] width 49 height 51
type textarea "*"
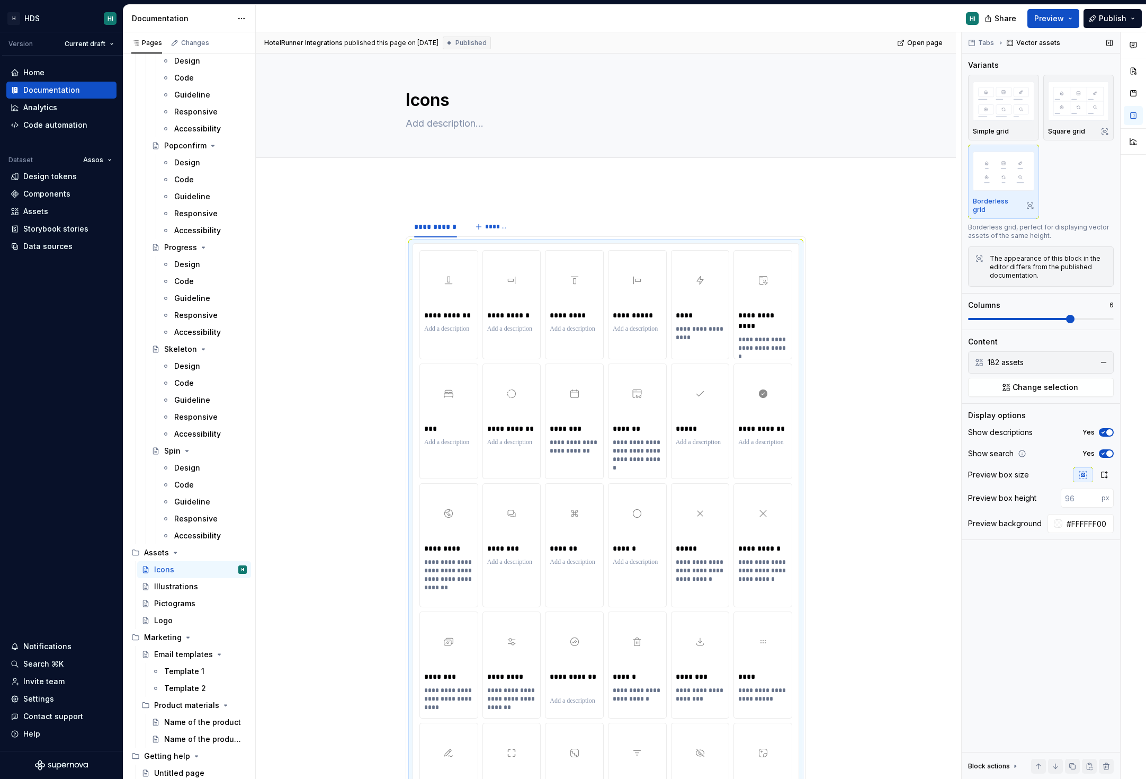
click at [1031, 357] on div "182 assets" at bounding box center [1040, 362] width 104 height 11
click at [1031, 383] on span "Change selection" at bounding box center [1046, 387] width 66 height 11
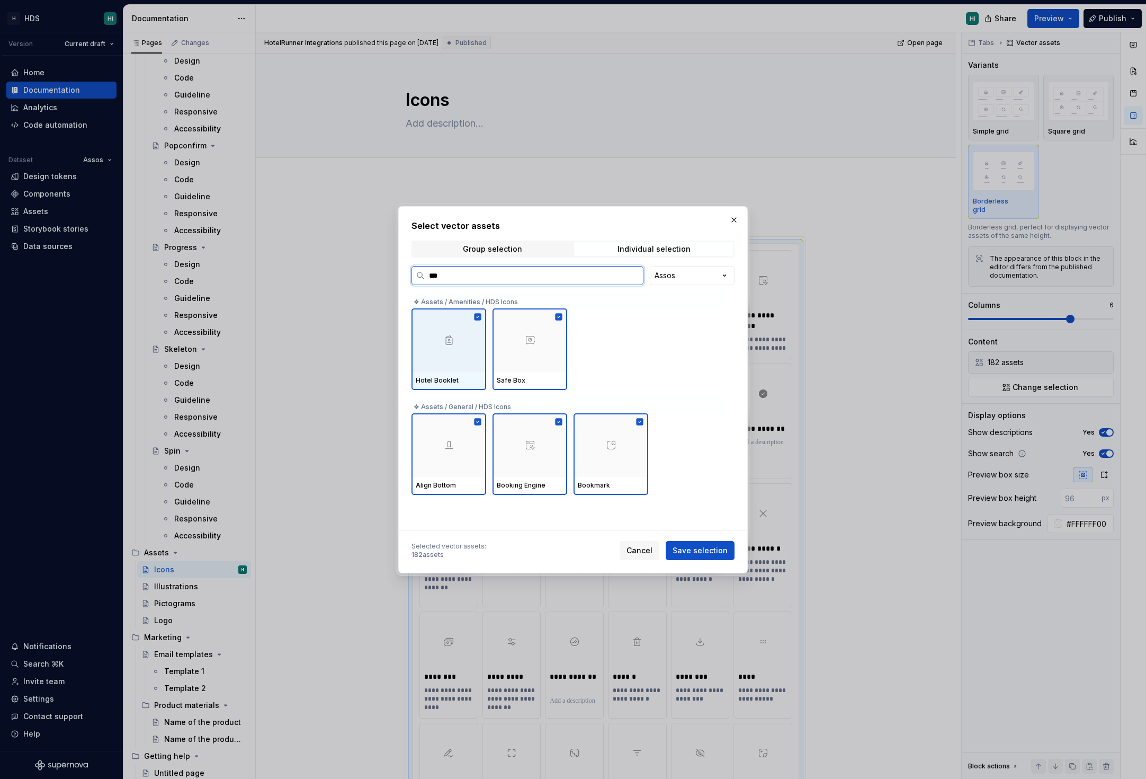
type input "****"
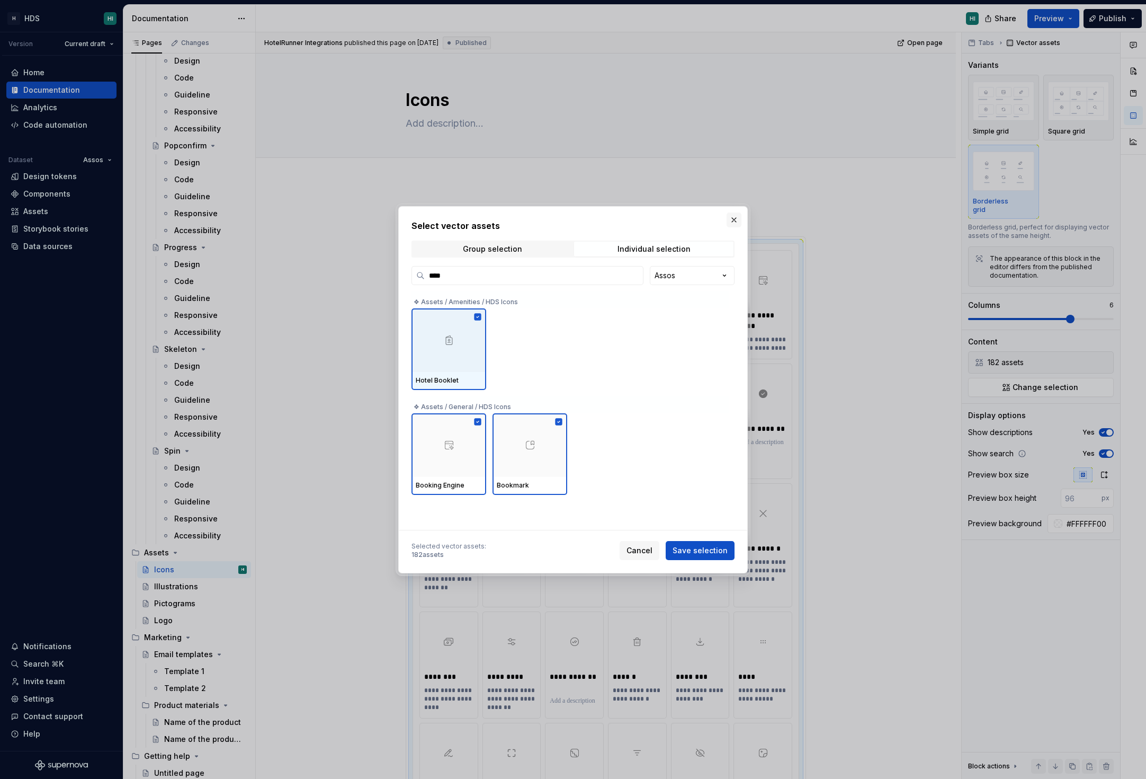
click at [737, 216] on button "button" at bounding box center [734, 219] width 15 height 15
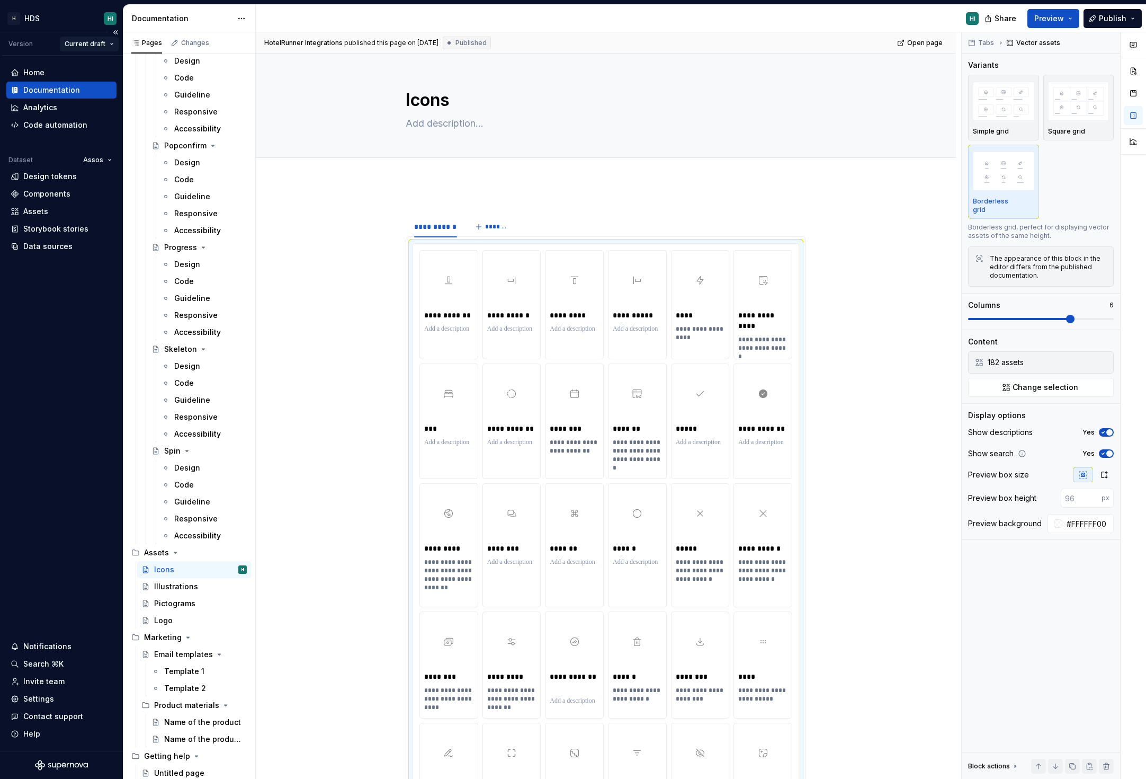
click at [83, 43] on html "H HDS HI Version Current draft Home Documentation Analytics Code automation Dat…" at bounding box center [573, 389] width 1146 height 779
click at [103, 370] on div "Home Documentation Analytics Code automation Dataset Assos Design tokens Compon…" at bounding box center [61, 403] width 123 height 695
click at [1117, 20] on span "Publish" at bounding box center [1113, 18] width 28 height 11
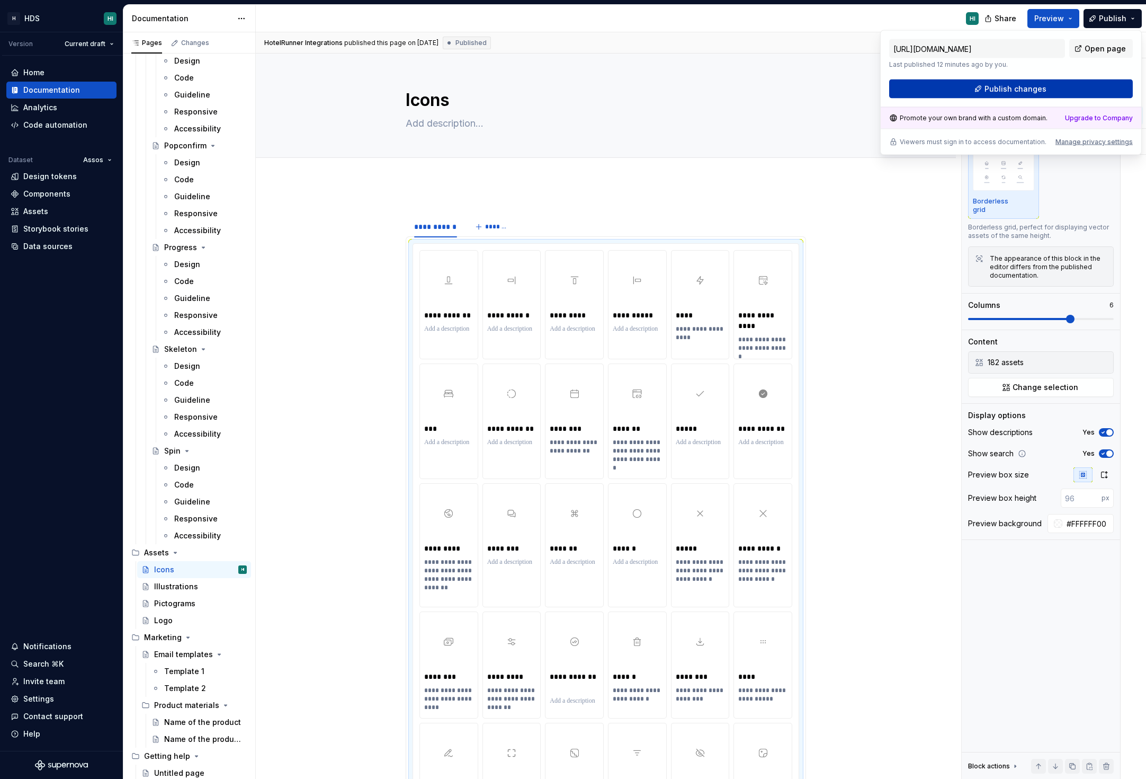
click at [1039, 87] on span "Publish changes" at bounding box center [1016, 89] width 62 height 11
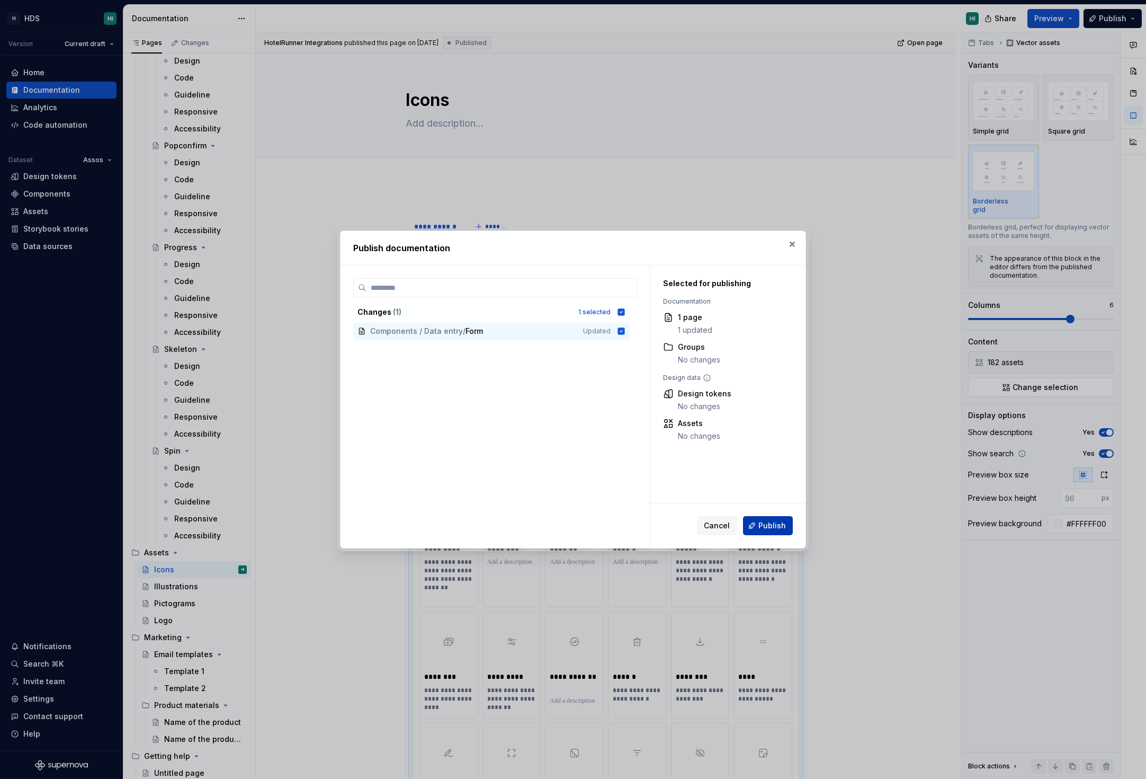
click at [769, 521] on span "Publish" at bounding box center [772, 525] width 28 height 11
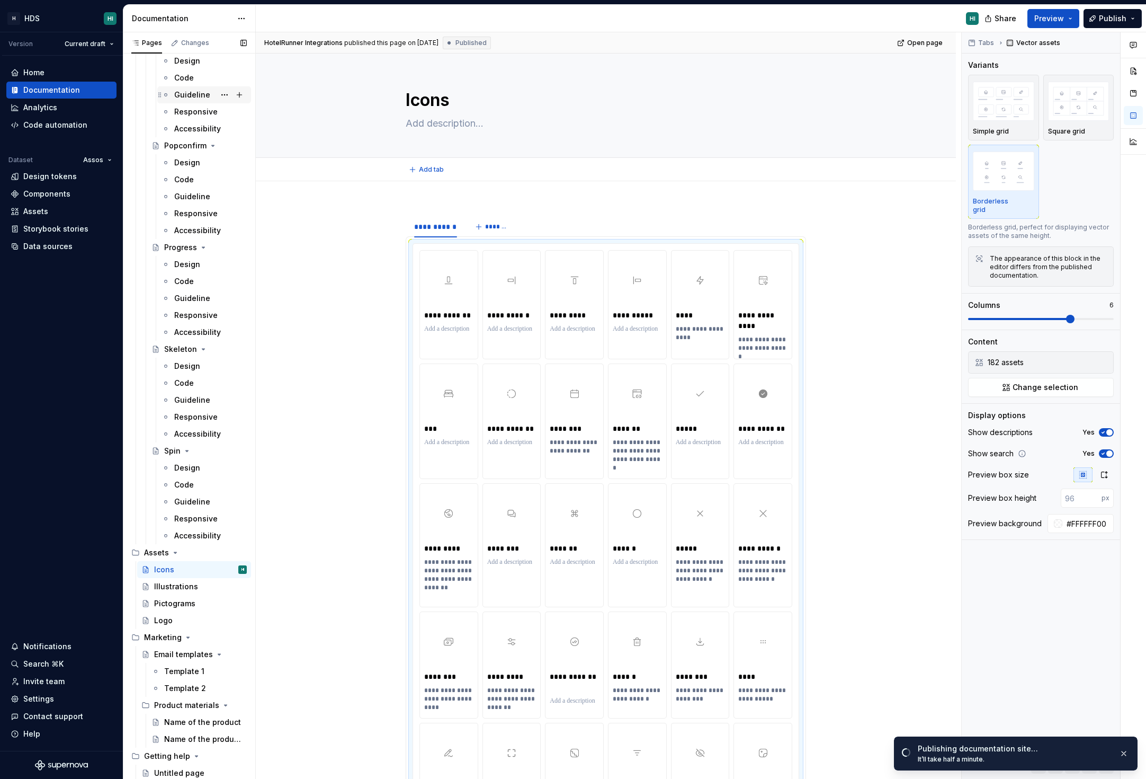
type textarea "*"
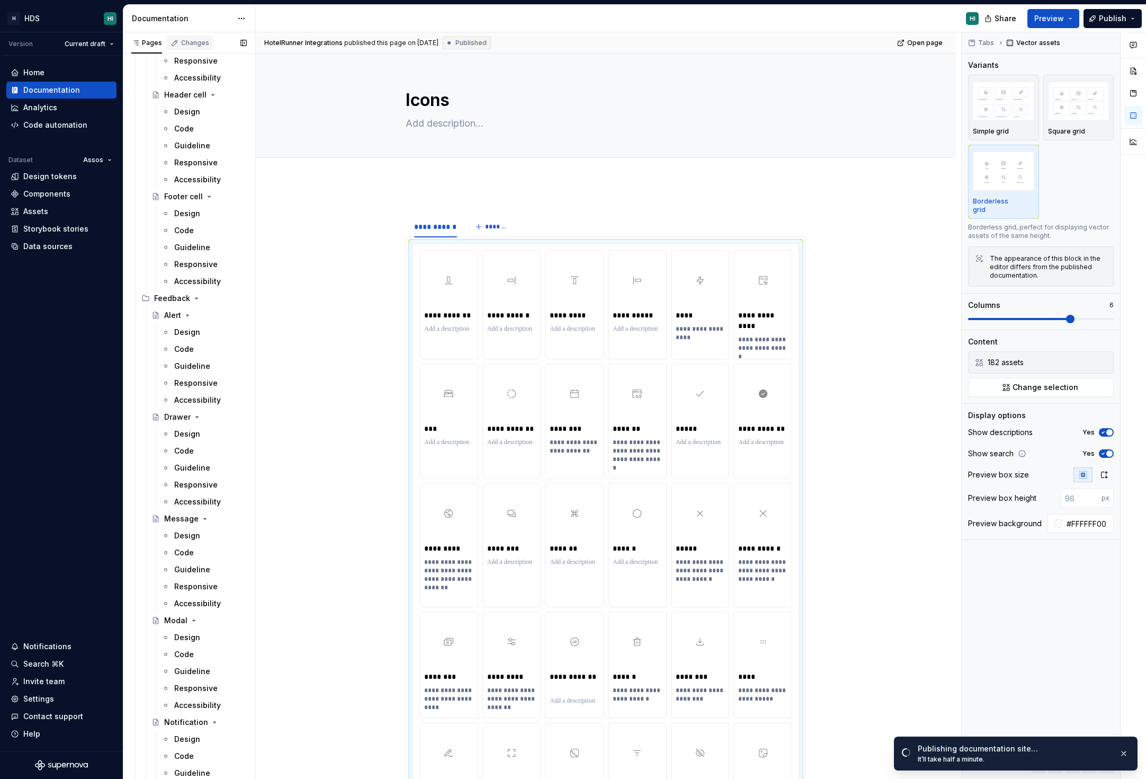
scroll to position [5481, 0]
click at [187, 32] on button "Changes" at bounding box center [189, 42] width 47 height 21
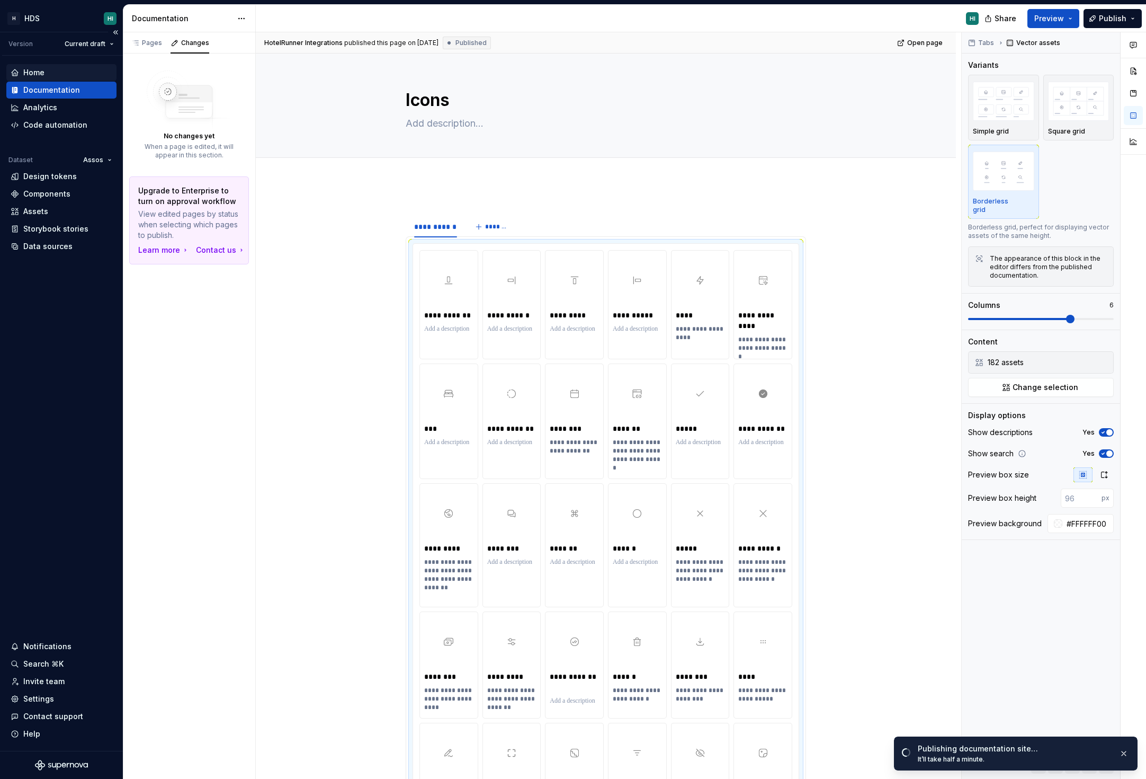
click at [60, 70] on div "Home" at bounding box center [62, 72] width 102 height 11
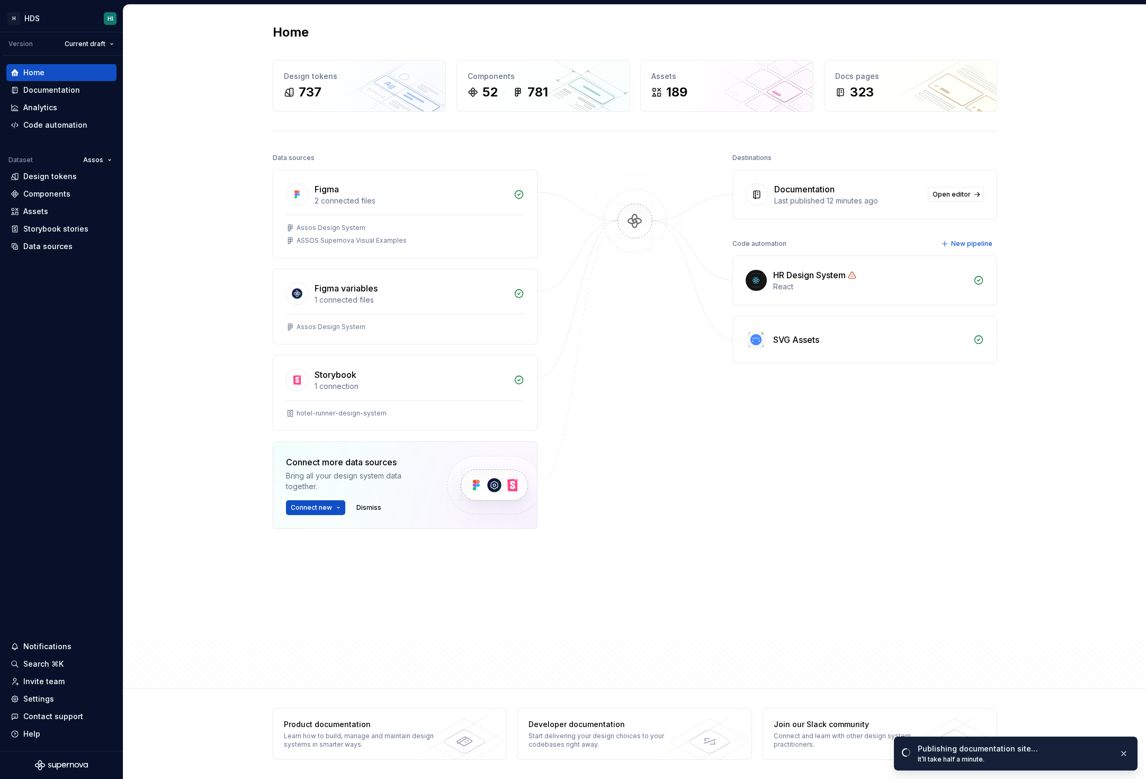
click at [668, 388] on div at bounding box center [635, 383] width 106 height 467
click at [727, 585] on div "Data sources Figma 2 connected files Assos Design System ASSOS Supernova Visual…" at bounding box center [635, 404] width 725 height 509
click at [1126, 752] on button "button" at bounding box center [1124, 753] width 14 height 15
click at [337, 506] on html "H HDS HI Version Current draft Home Documentation Analytics Code automation Dat…" at bounding box center [573, 389] width 1146 height 779
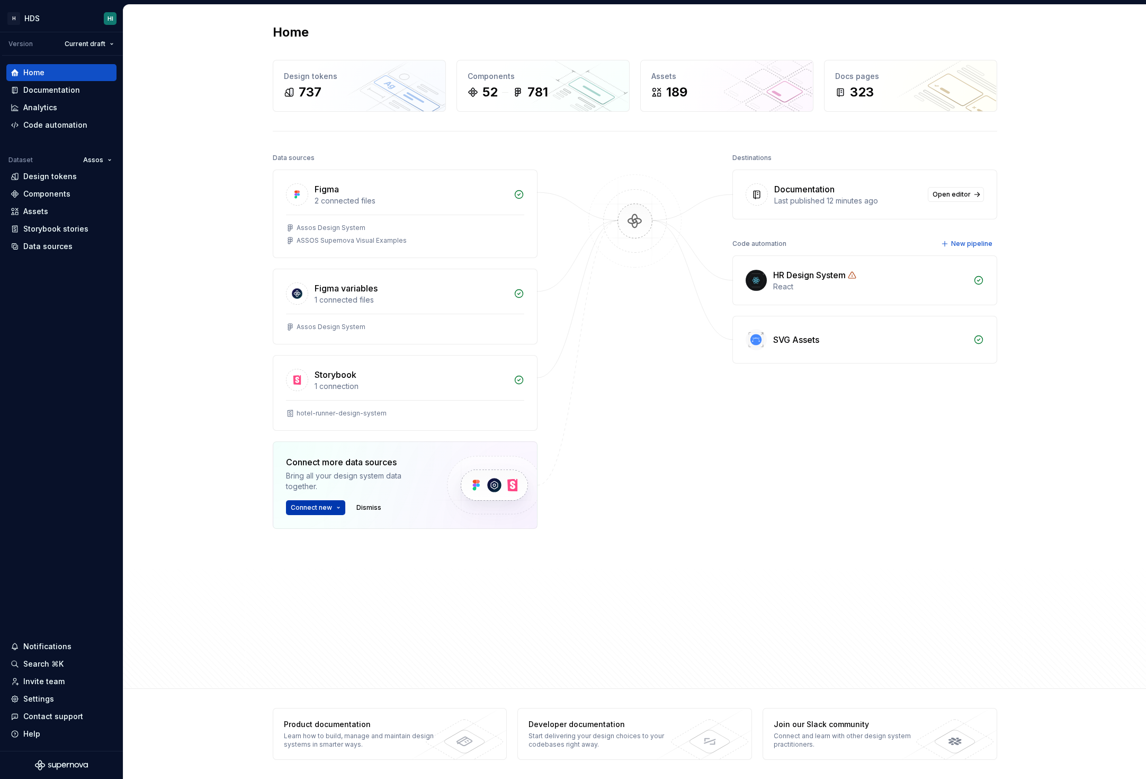
click at [332, 506] on html "H HDS HI Version Current draft Home Documentation Analytics Code automation Dat…" at bounding box center [573, 389] width 1146 height 779
click at [239, 487] on html "H HDS HI Version Current draft Home Documentation Analytics Code automation Dat…" at bounding box center [573, 389] width 1146 height 779
click at [53, 194] on div "Components" at bounding box center [46, 194] width 47 height 11
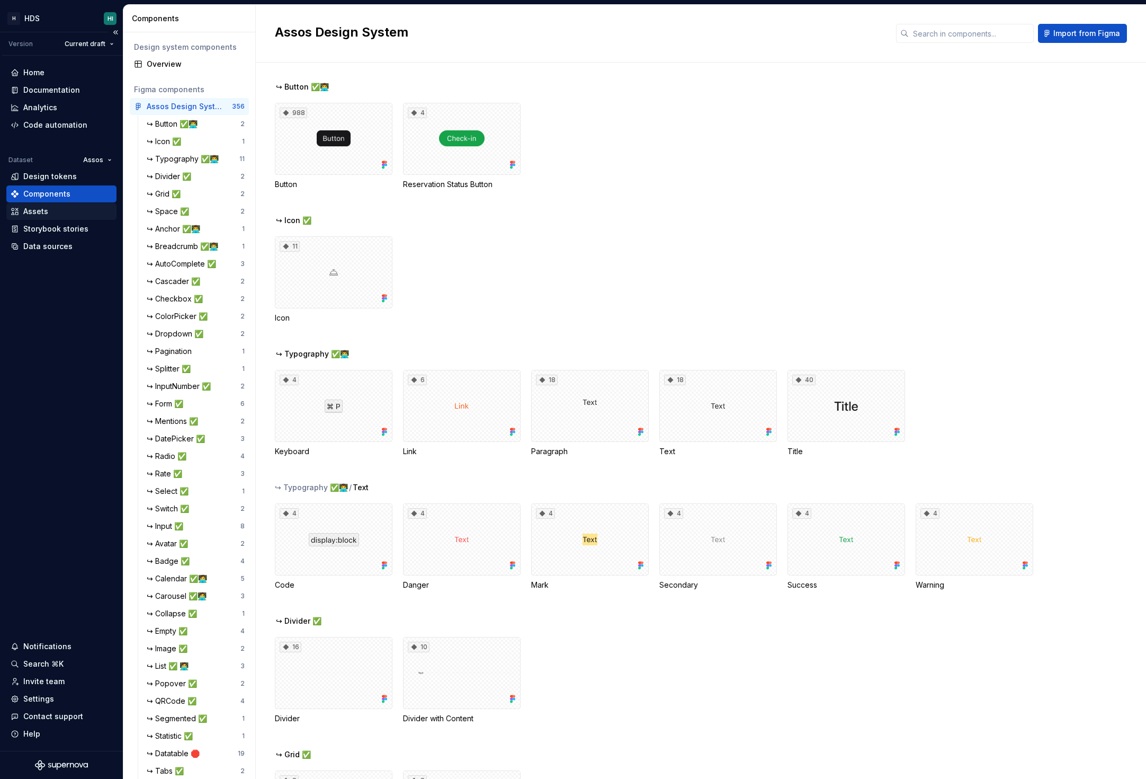
click at [65, 214] on div "Assets" at bounding box center [62, 211] width 102 height 11
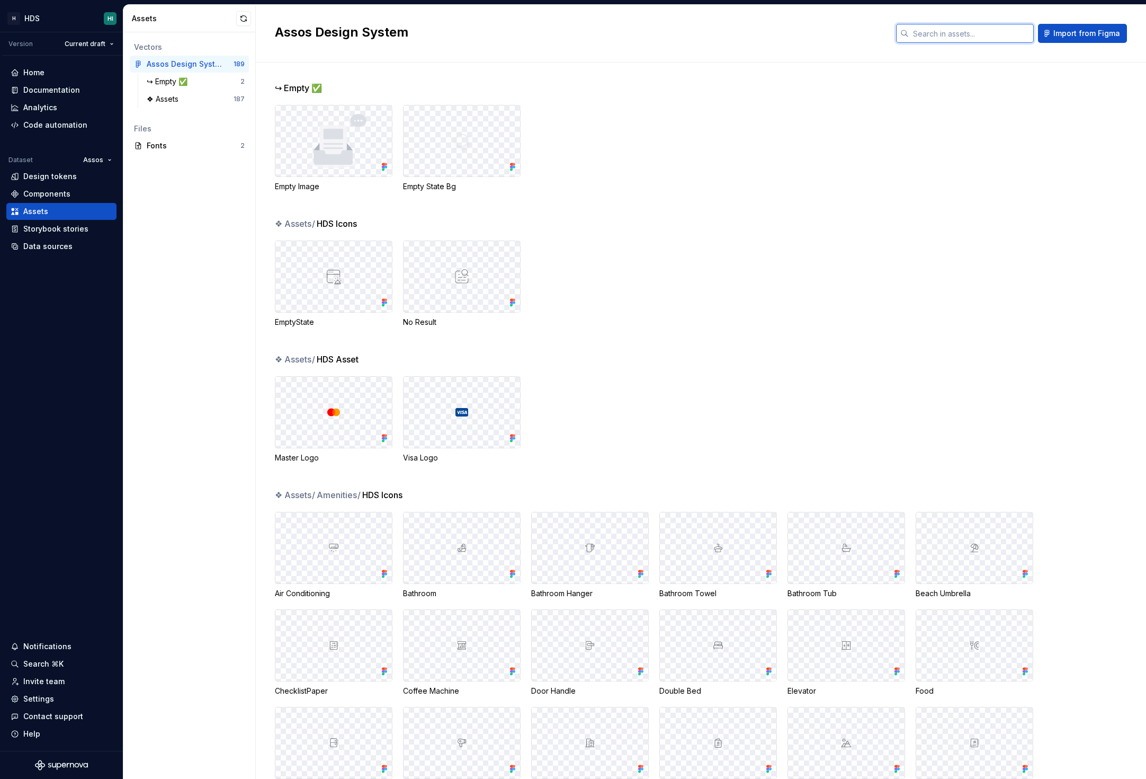
click at [919, 35] on input "text" at bounding box center [971, 33] width 125 height 19
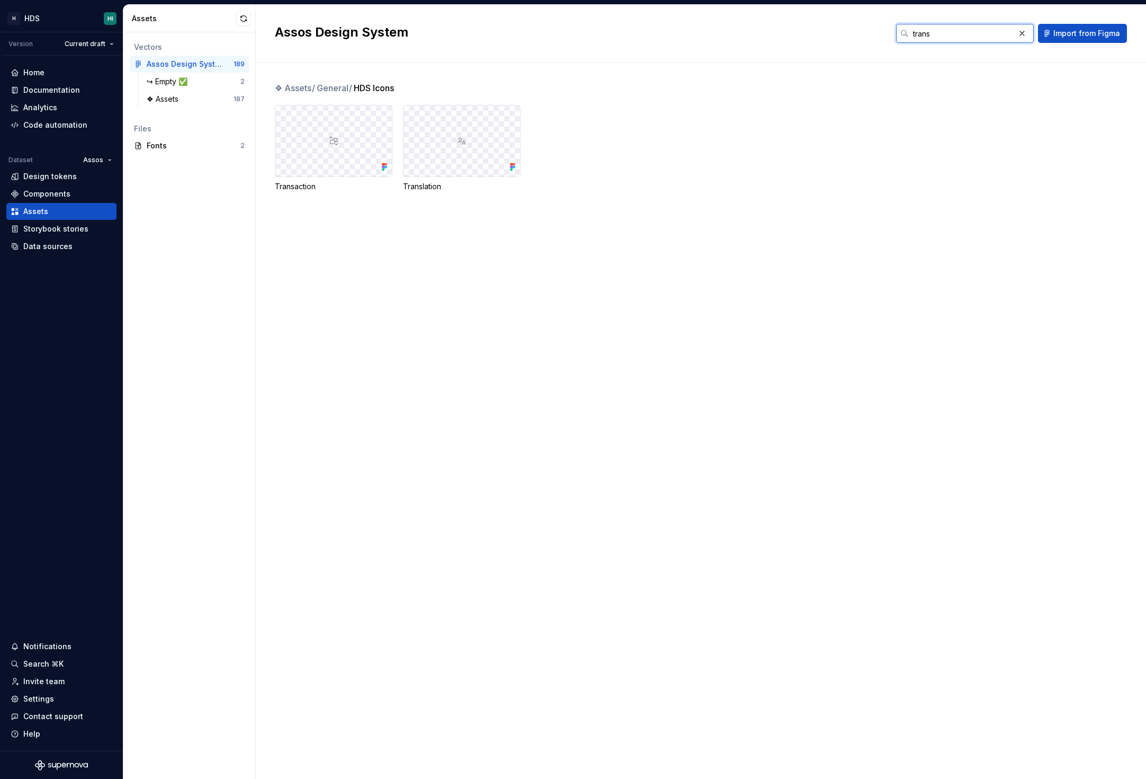
type input "trans"
click at [454, 196] on div "❖ Assets / General / HDS Icons Transaction Translation" at bounding box center [710, 150] width 871 height 136
click at [781, 149] on div "Transaction Translation" at bounding box center [710, 148] width 871 height 87
